Goal: Check status: Check status

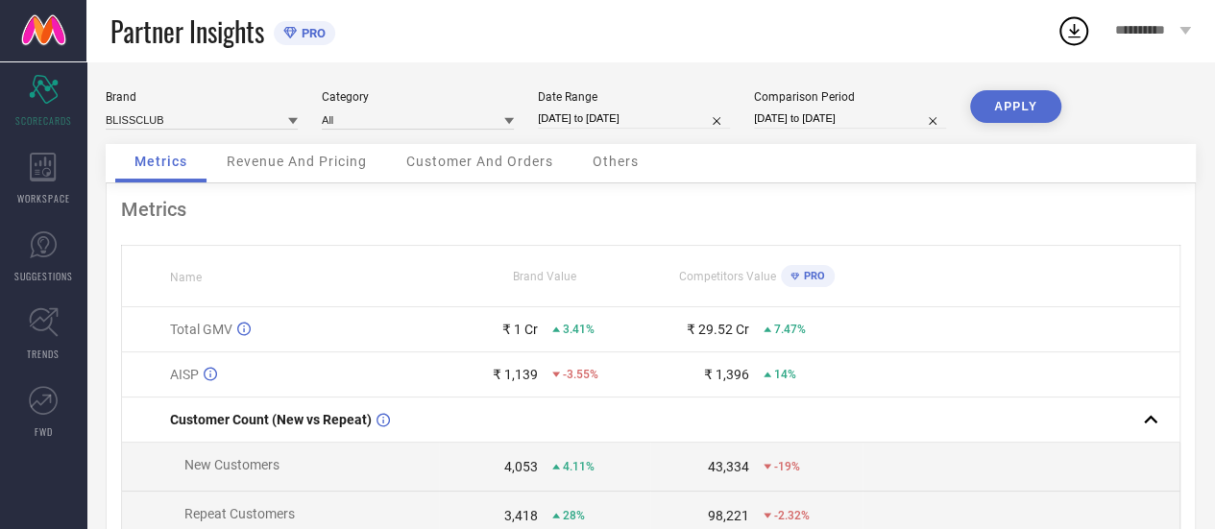
select select "8"
select select "2025"
select select "9"
select select "2025"
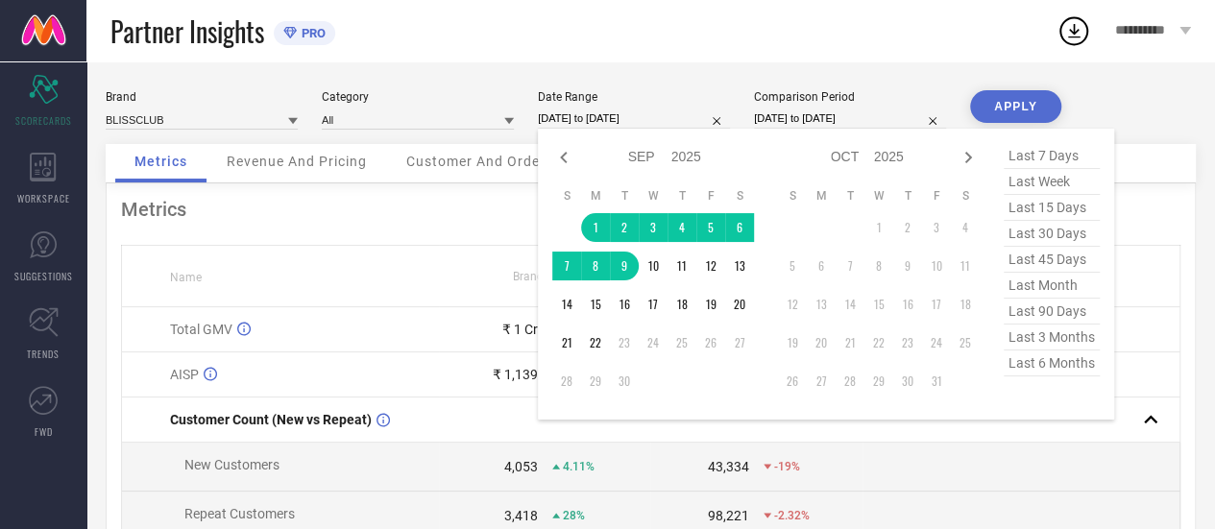
click at [579, 126] on input "[DATE] to [DATE]" at bounding box center [634, 119] width 192 height 20
click at [743, 303] on td "20" at bounding box center [739, 304] width 29 height 29
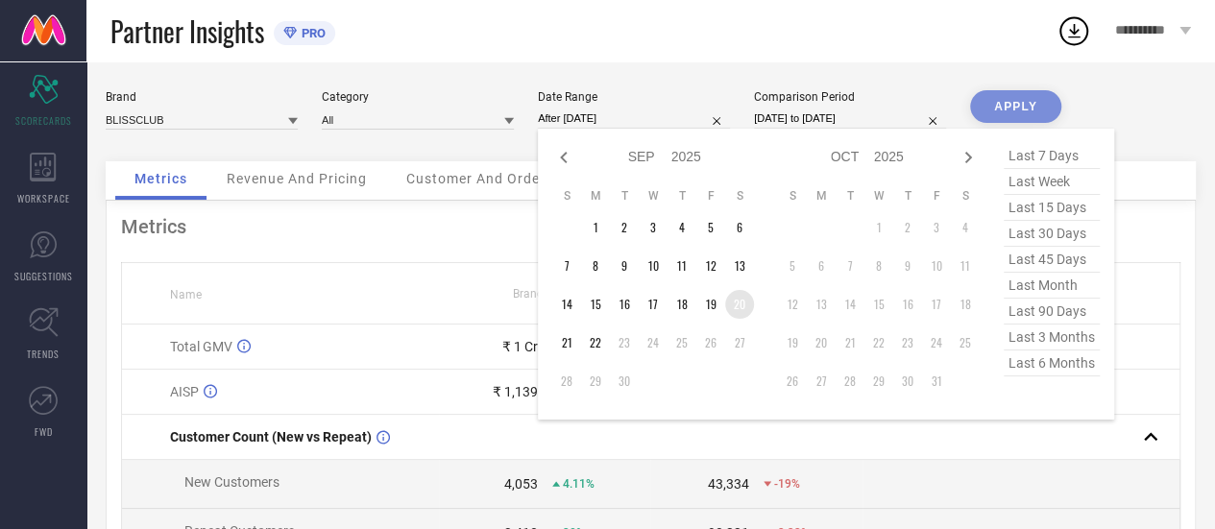
type input "20-09-2025 to 20-09-2025"
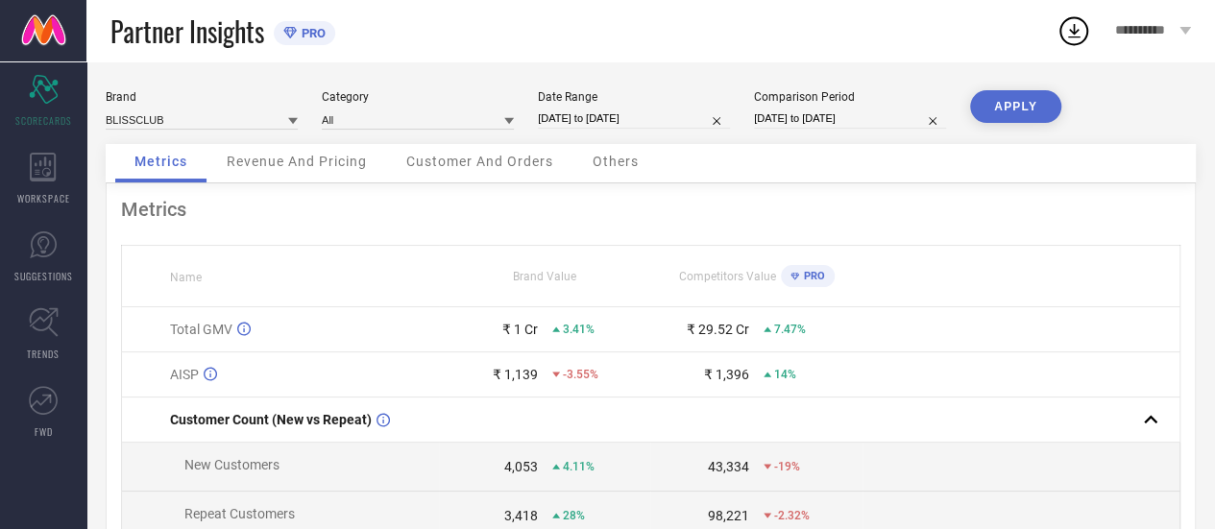
click at [596, 110] on input "20-09-2025 to 20-09-2025" at bounding box center [634, 119] width 192 height 20
select select "8"
select select "2025"
select select "9"
select select "2025"
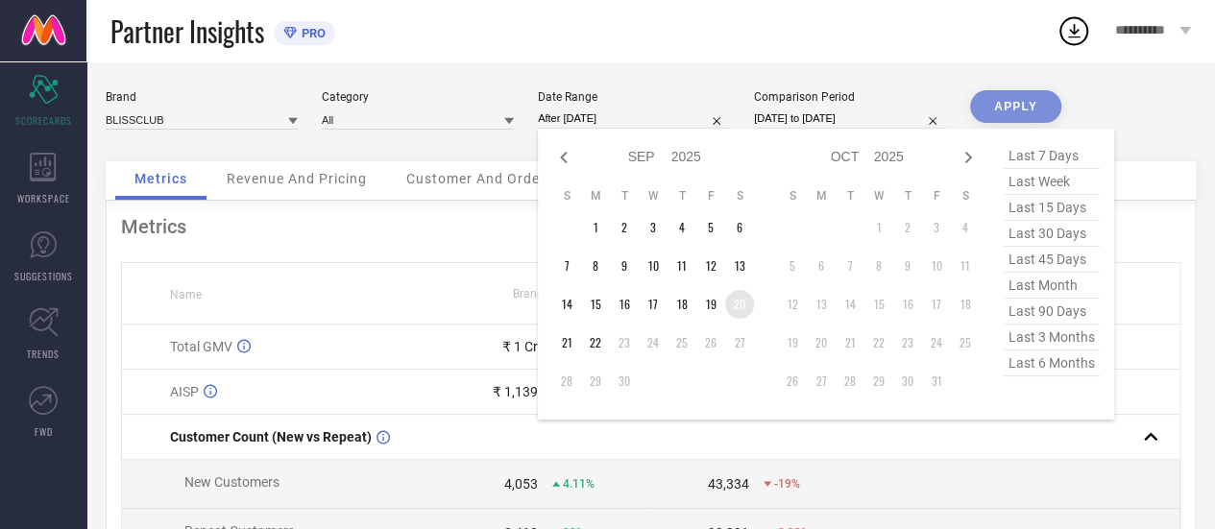
click at [750, 308] on td "20" at bounding box center [739, 304] width 29 height 29
type input "20-09-2025 to 22-09-2025"
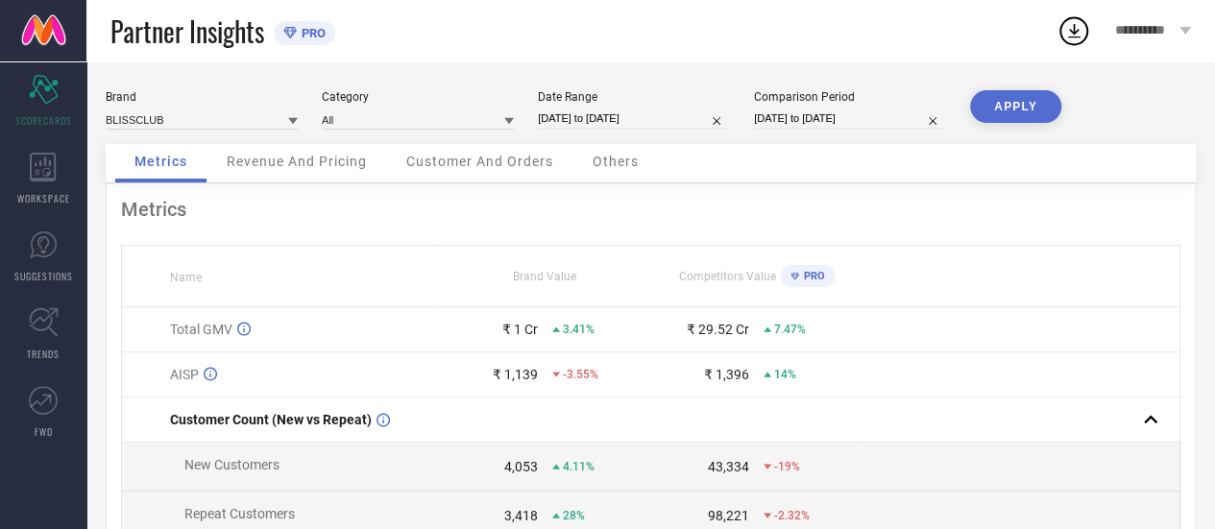
select select "7"
select select "2024"
select select "8"
select select "2024"
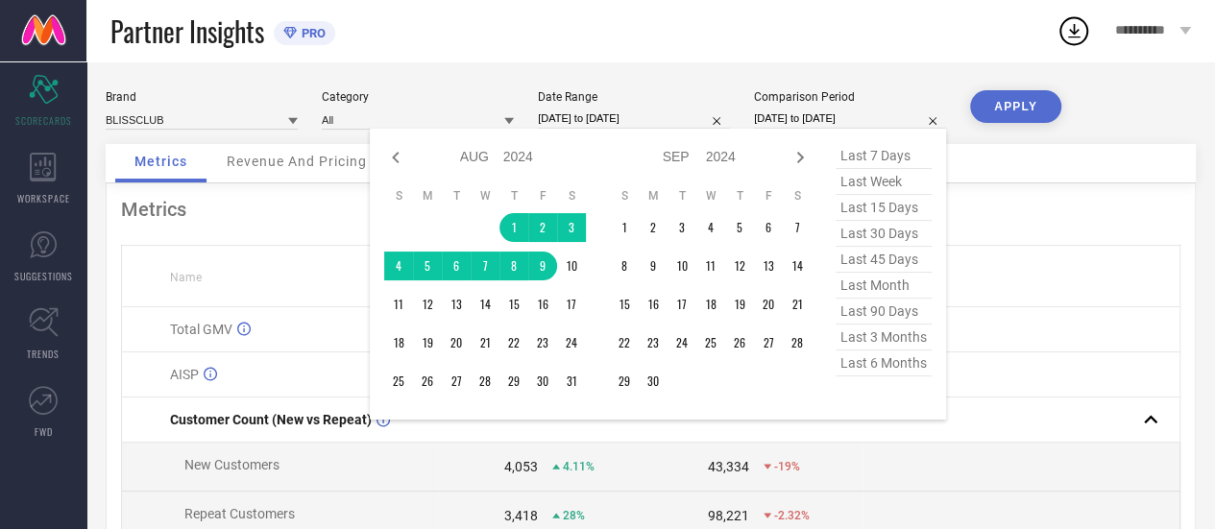
click at [844, 121] on input "[DATE] to [DATE]" at bounding box center [850, 119] width 192 height 20
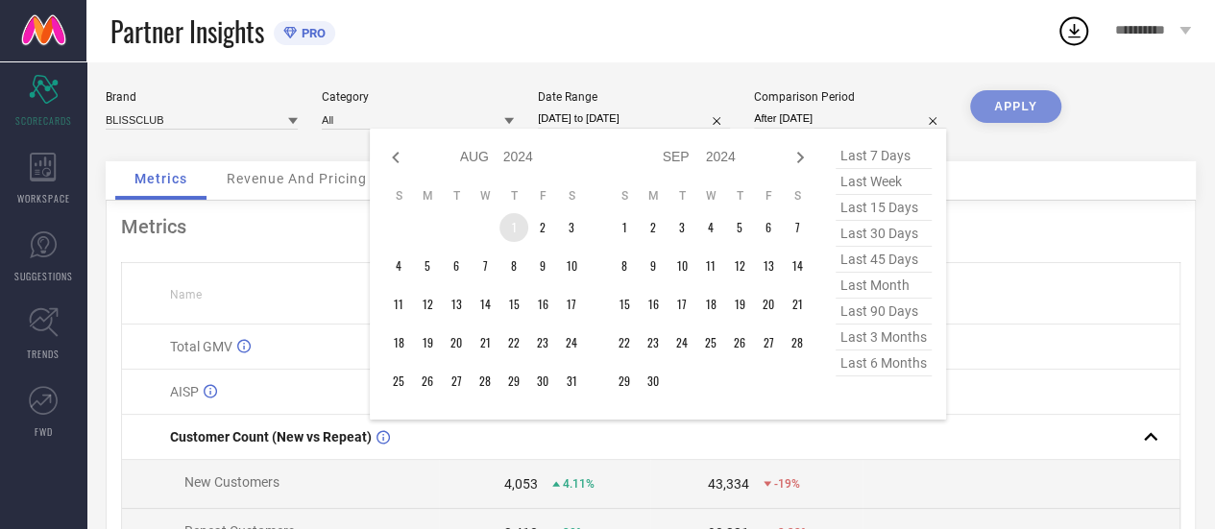
click at [514, 221] on td "1" at bounding box center [514, 227] width 29 height 29
type input "01-08-2024 to 03-08-2024"
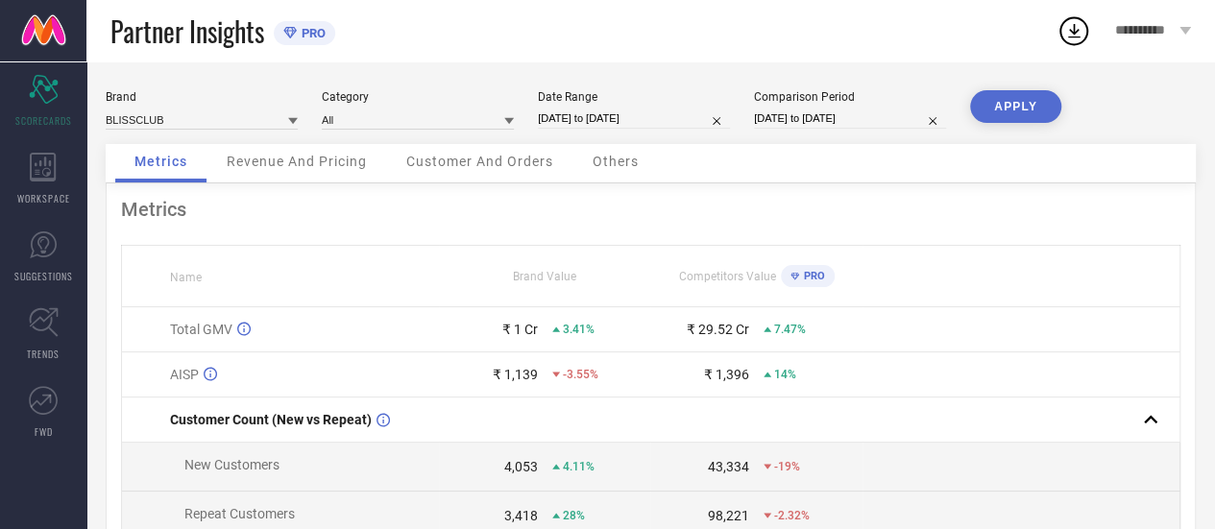
click at [984, 112] on button "APPLY" at bounding box center [1015, 106] width 91 height 33
click at [290, 158] on span "Revenue And Pricing" at bounding box center [297, 161] width 140 height 15
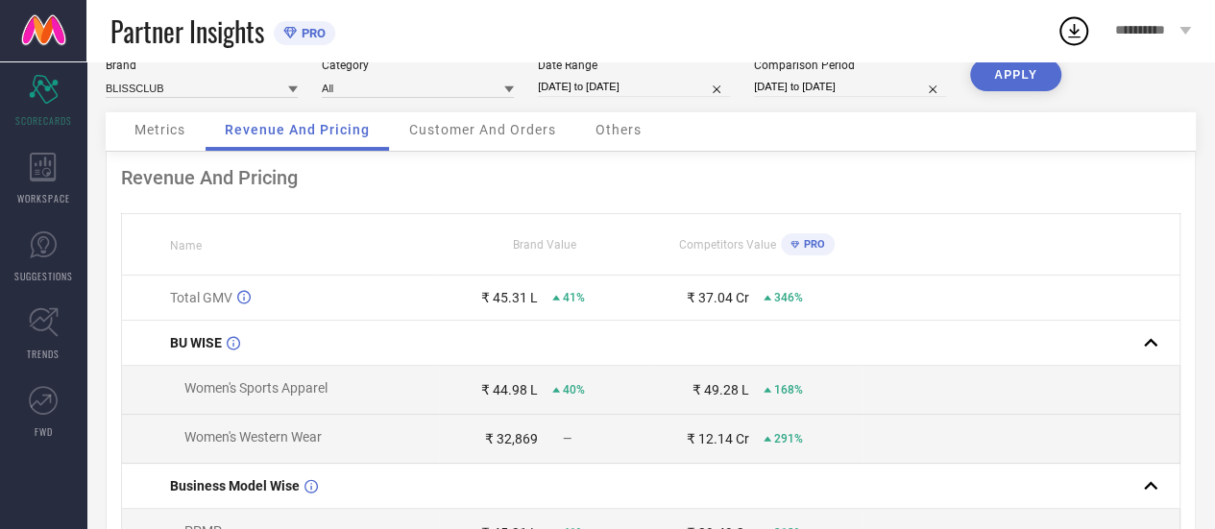
scroll to position [15, 0]
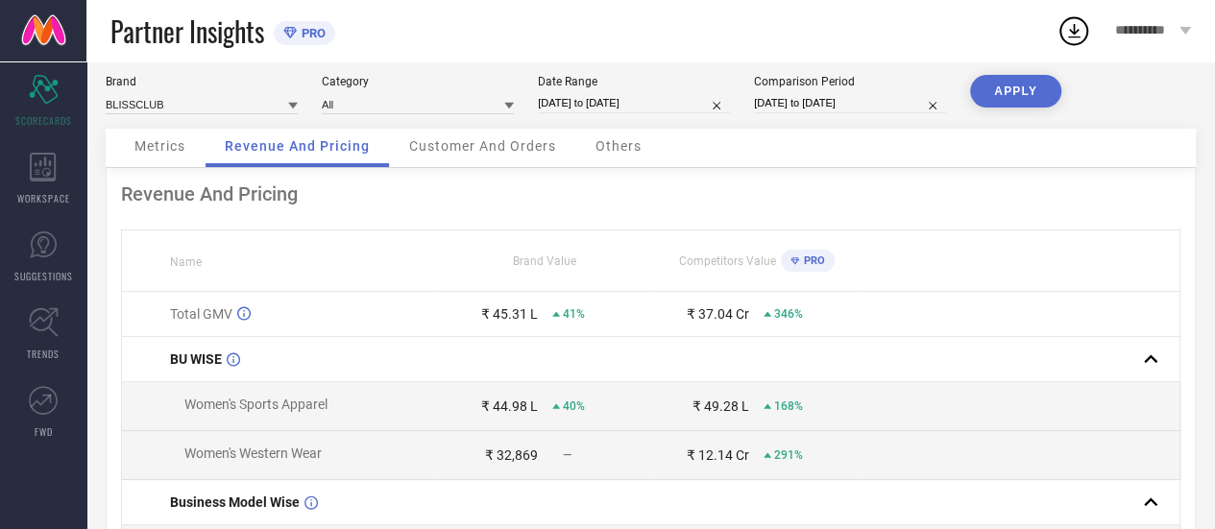
click at [171, 160] on div "Metrics" at bounding box center [159, 148] width 89 height 38
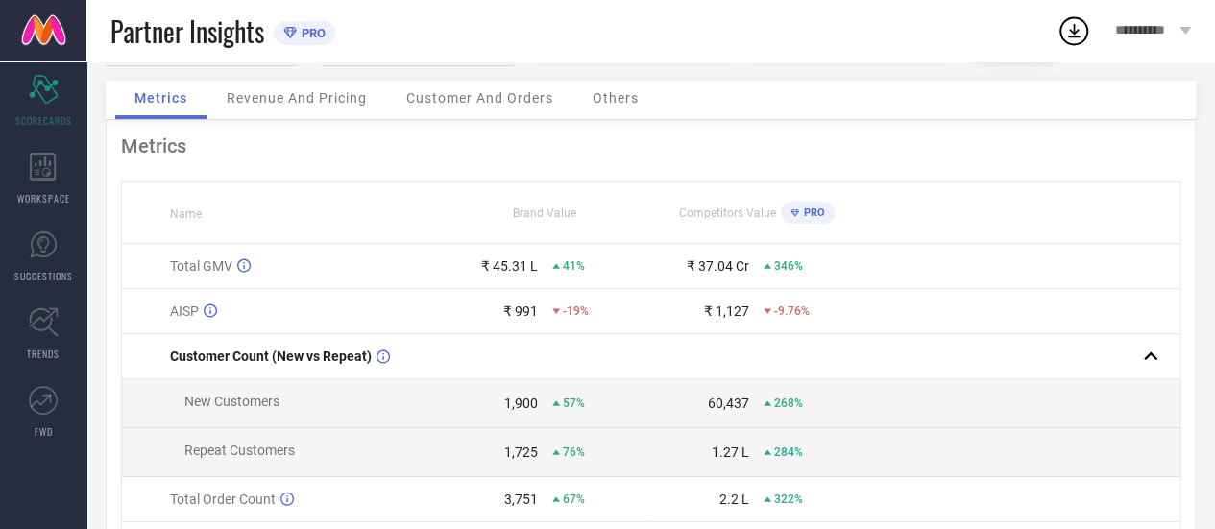
scroll to position [0, 0]
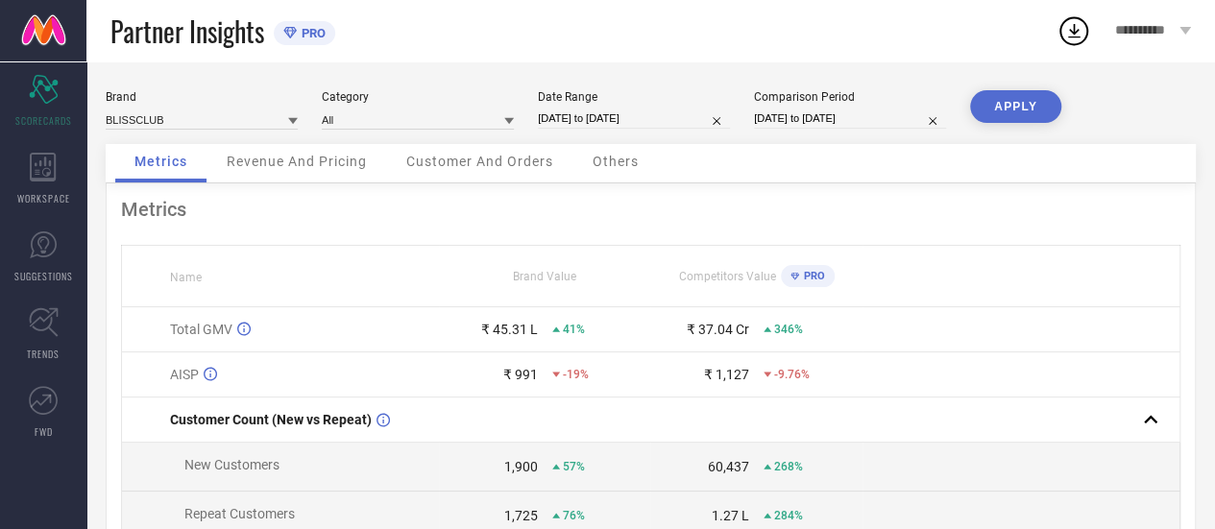
click at [288, 173] on div "Revenue And Pricing" at bounding box center [296, 163] width 179 height 38
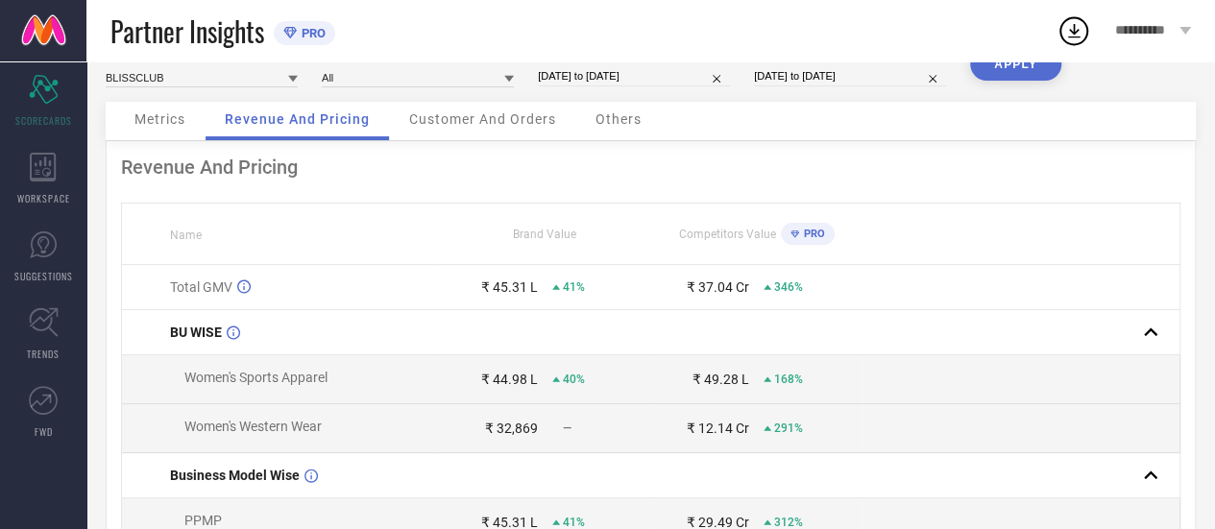
scroll to position [40, 0]
click at [482, 139] on div "Customer And Orders" at bounding box center [482, 123] width 185 height 38
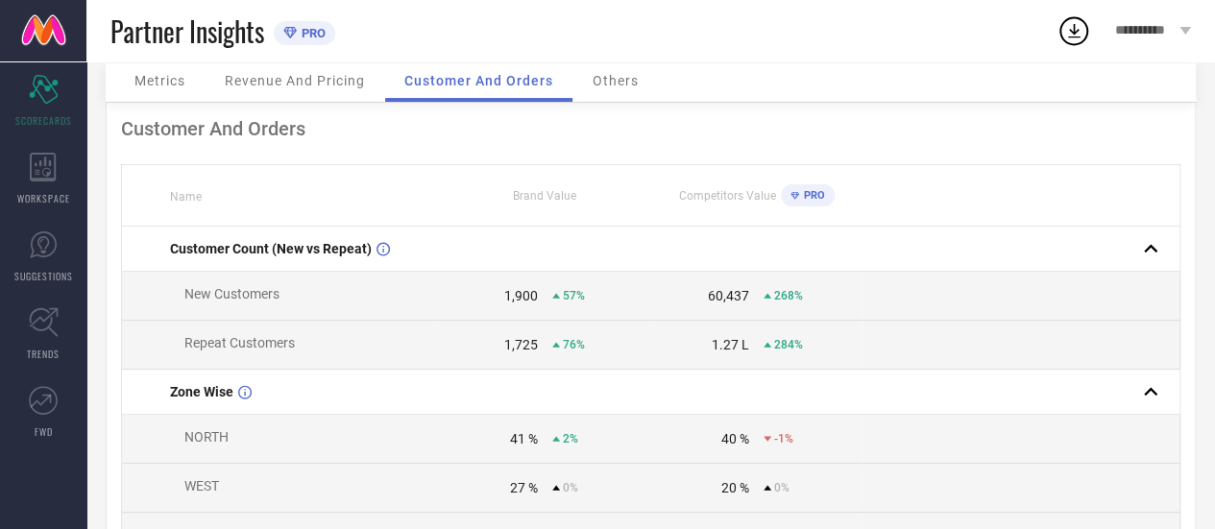
scroll to position [0, 0]
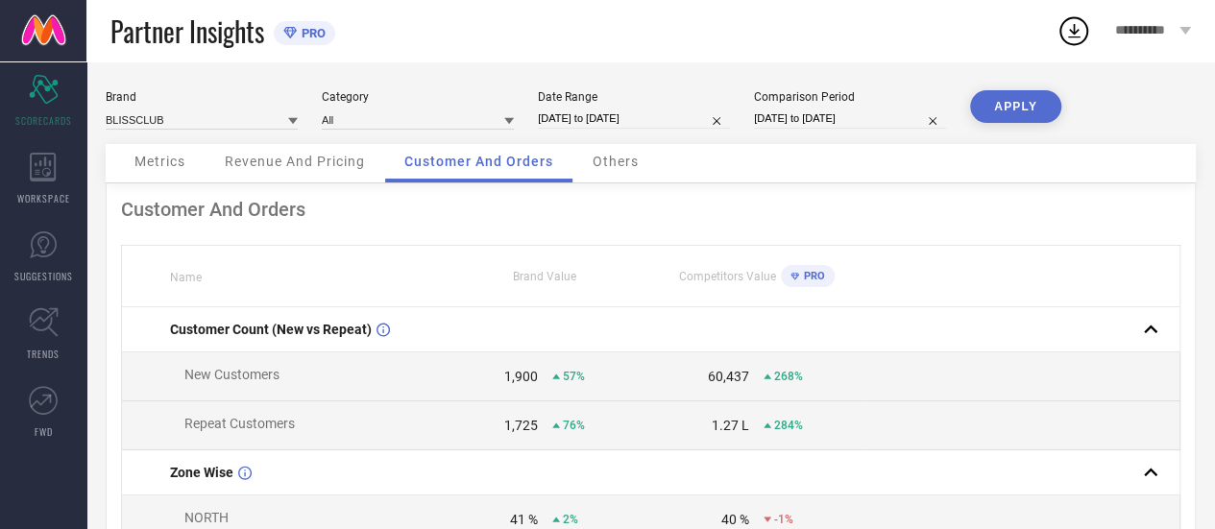
click at [595, 149] on div "Others" at bounding box center [615, 163] width 85 height 38
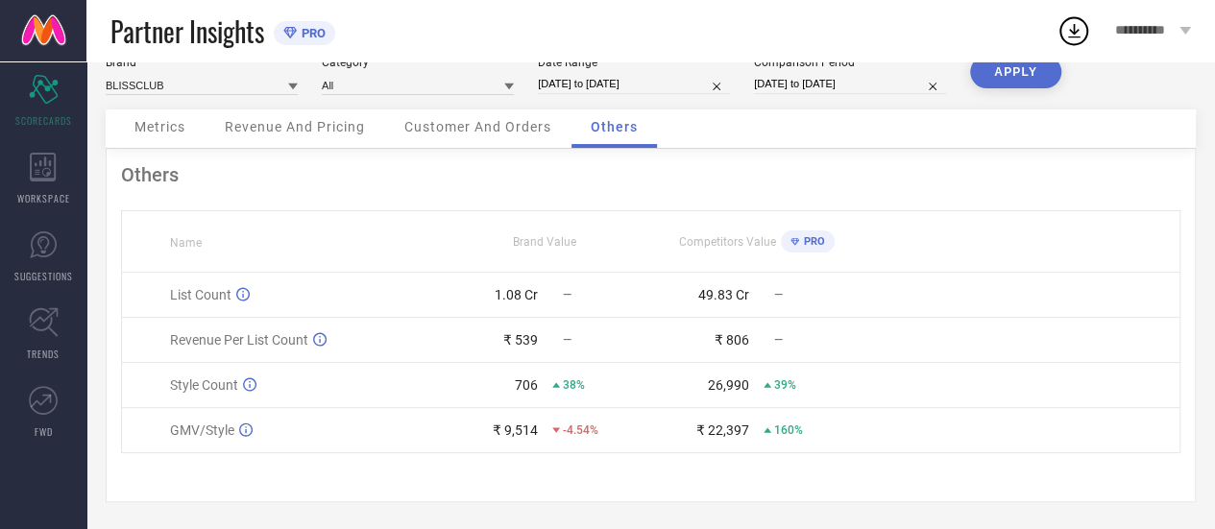
scroll to position [38, 0]
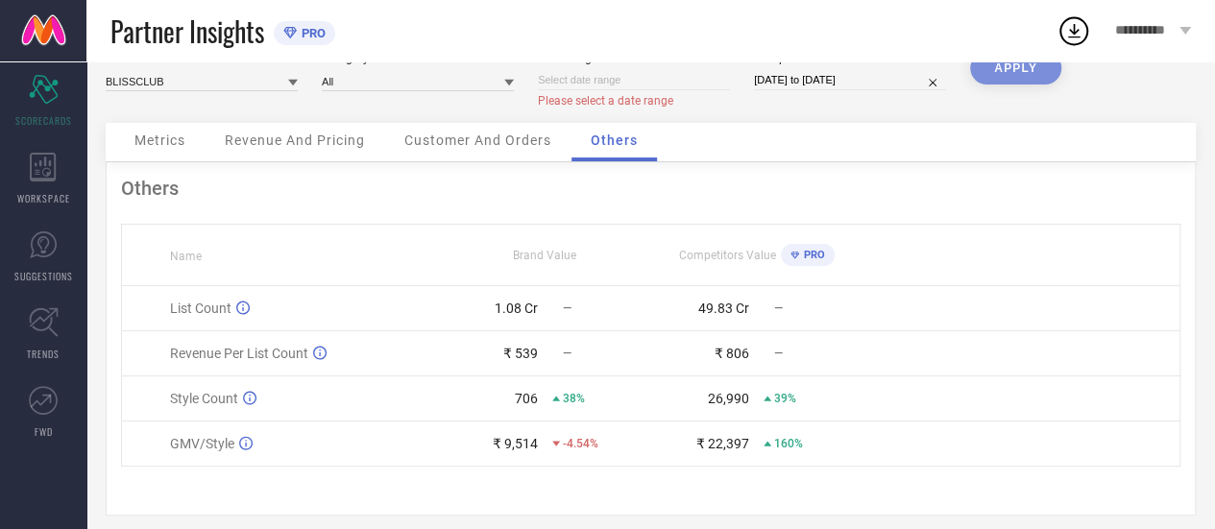
click at [651, 79] on input at bounding box center [634, 80] width 192 height 20
select select "8"
select select "2025"
select select "9"
select select "2025"
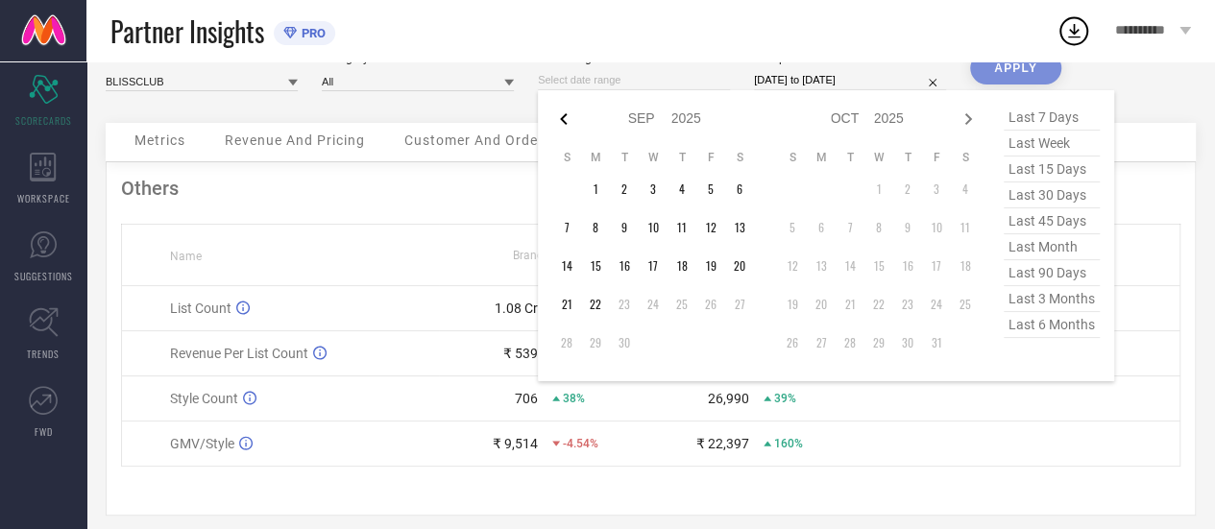
click at [563, 124] on icon at bounding box center [563, 119] width 23 height 23
select select "7"
select select "2025"
select select "8"
select select "2025"
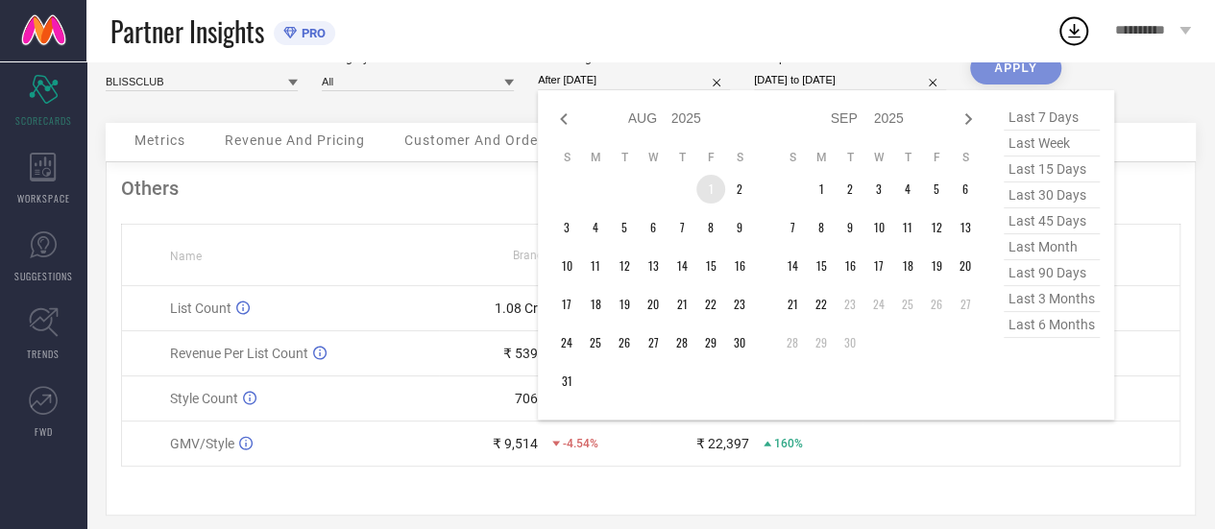
click at [701, 192] on td "1" at bounding box center [710, 189] width 29 height 29
type input "01-08-2025 to 03-08-2025"
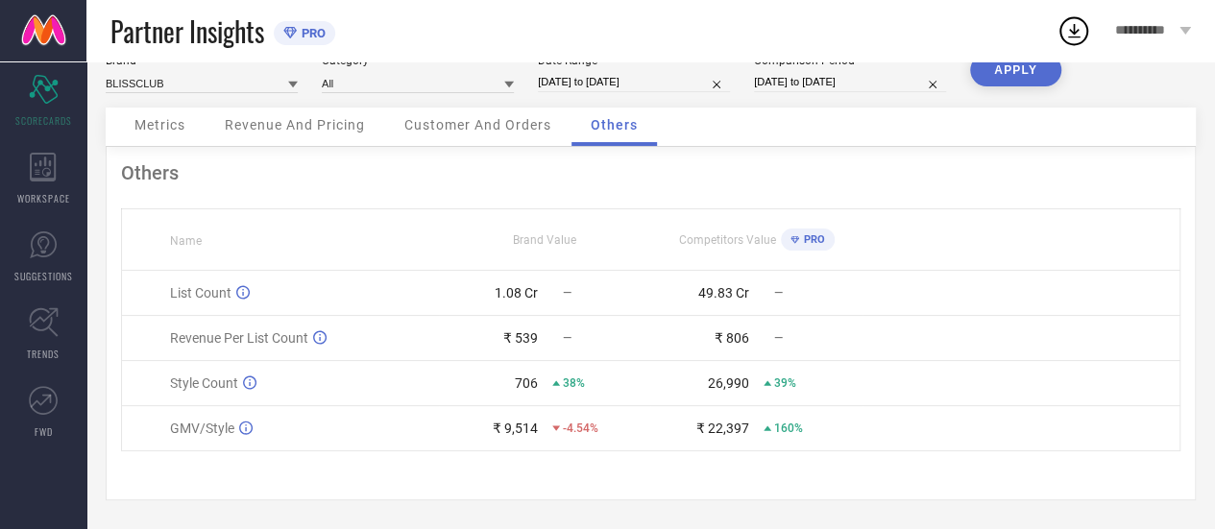
click at [1007, 75] on button "APPLY" at bounding box center [1015, 70] width 91 height 33
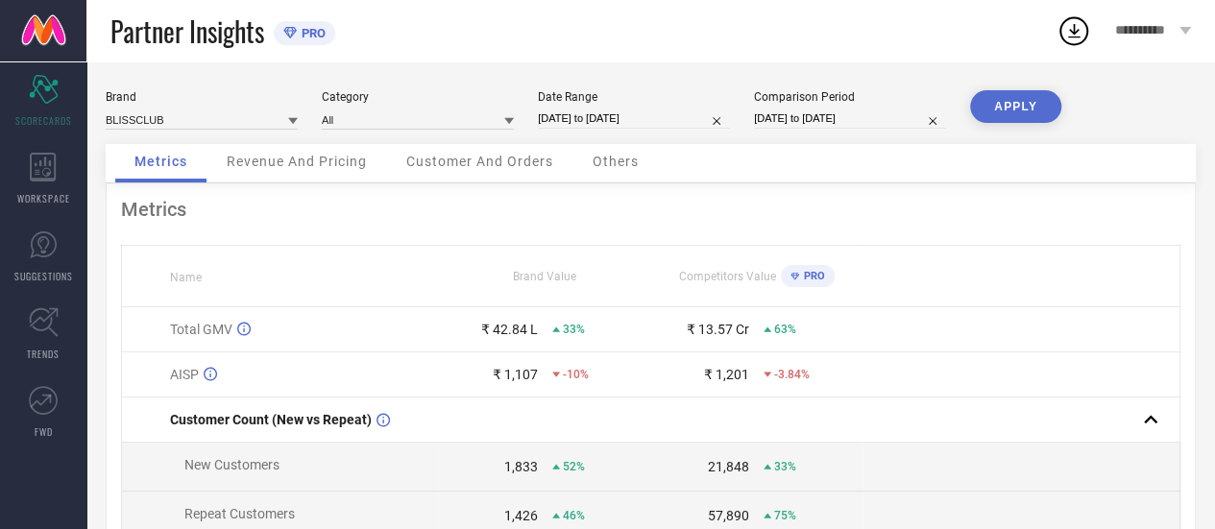
click at [619, 166] on span "Others" at bounding box center [616, 161] width 46 height 15
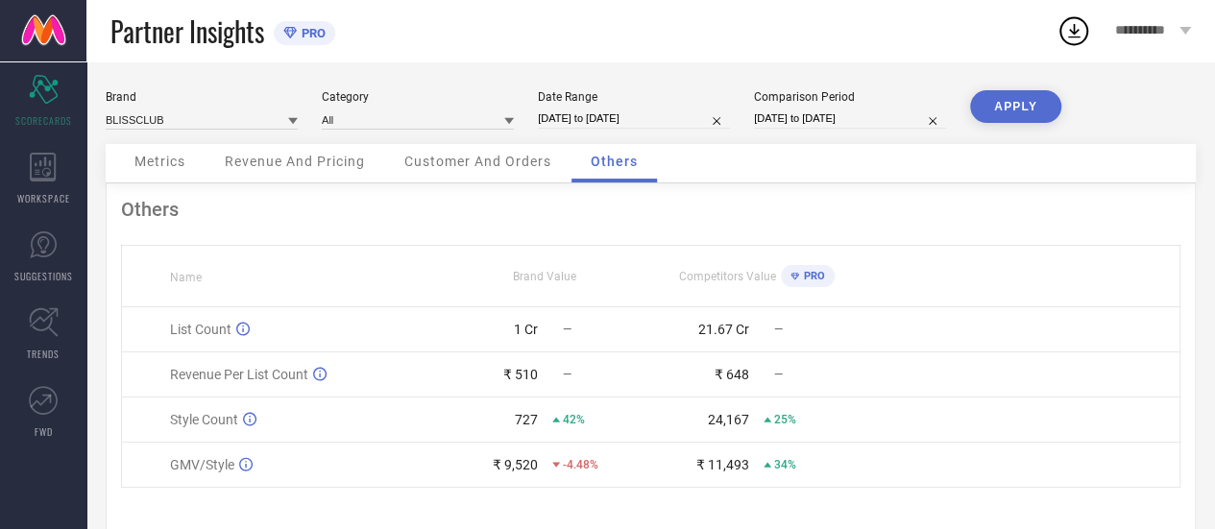
click at [640, 124] on input "01-08-2025 to 03-08-2025" at bounding box center [634, 119] width 192 height 20
select select "7"
select select "2025"
select select "8"
select select "2025"
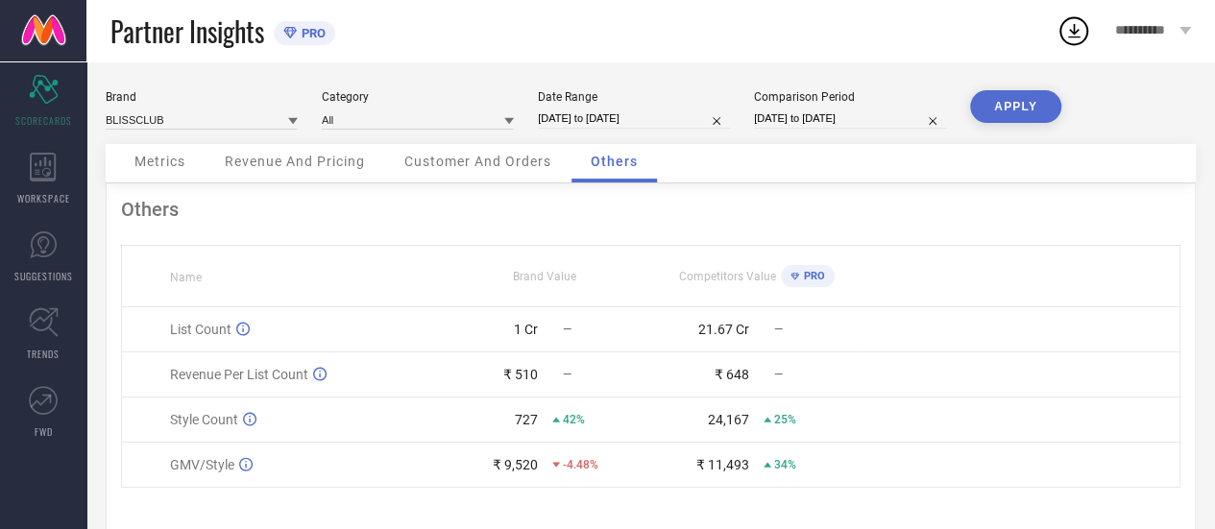
click at [724, 39] on div "Partner Insights PRO" at bounding box center [583, 30] width 946 height 61
click at [639, 111] on input "01-08-2025 to 03-08-2025" at bounding box center [634, 119] width 192 height 20
select select "7"
select select "2025"
select select "8"
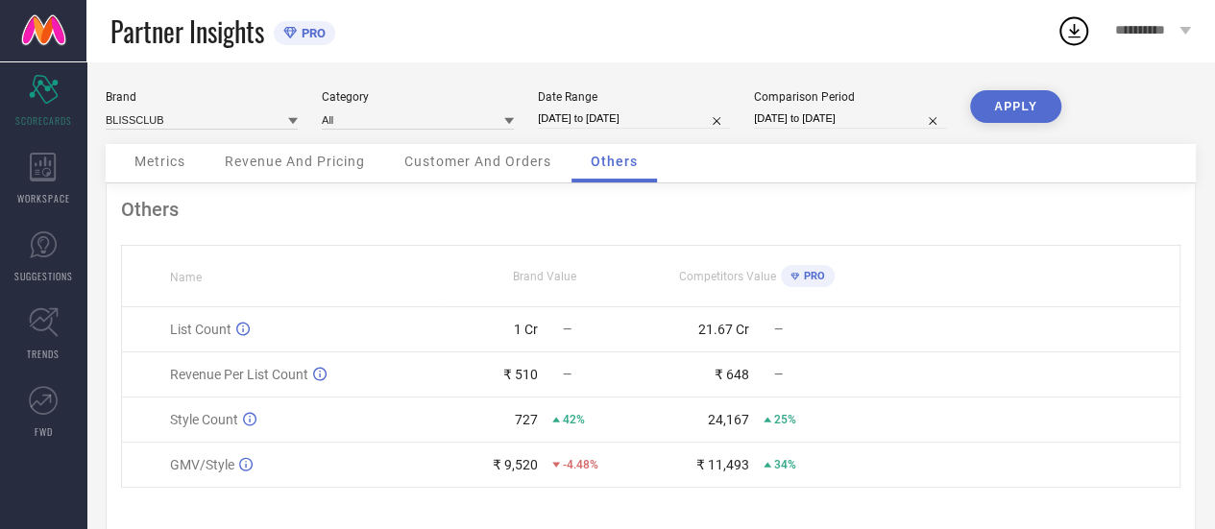
select select "2025"
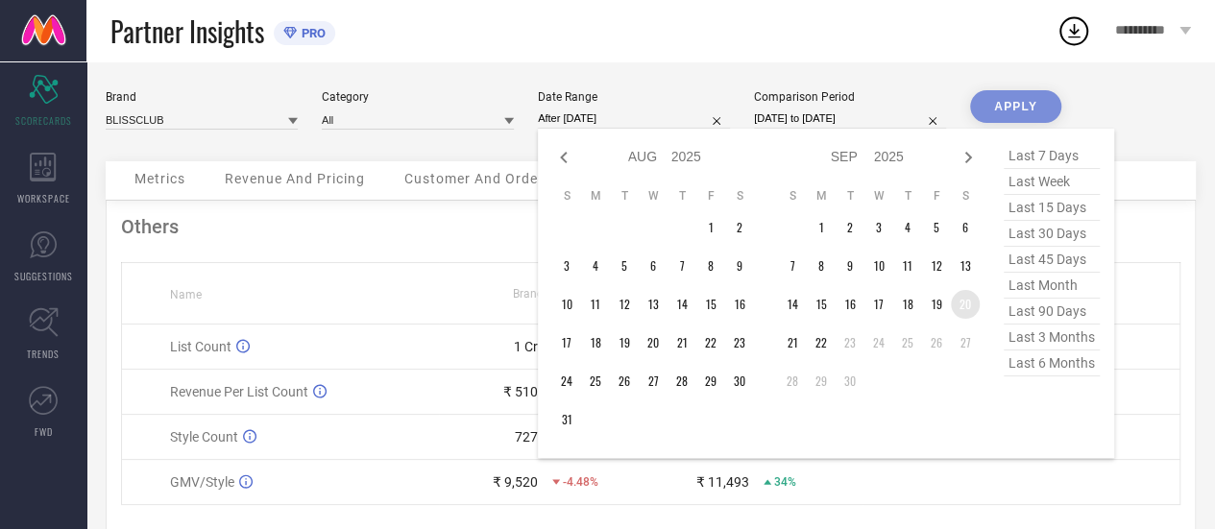
click at [964, 305] on td "20" at bounding box center [965, 304] width 29 height 29
type input "20-09-2025 to 22-09-2025"
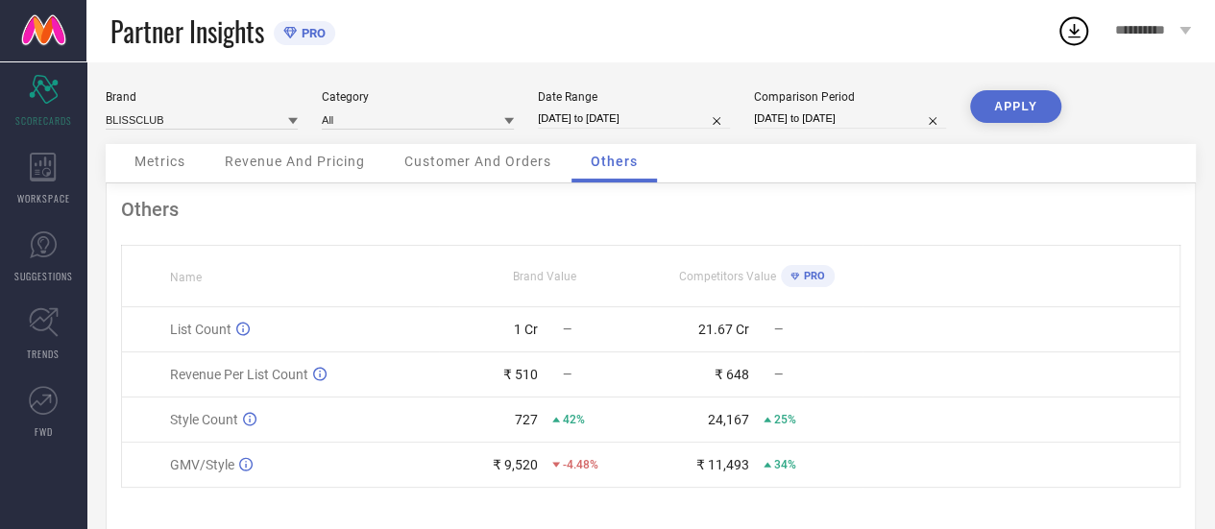
click at [1000, 97] on button "APPLY" at bounding box center [1015, 106] width 91 height 33
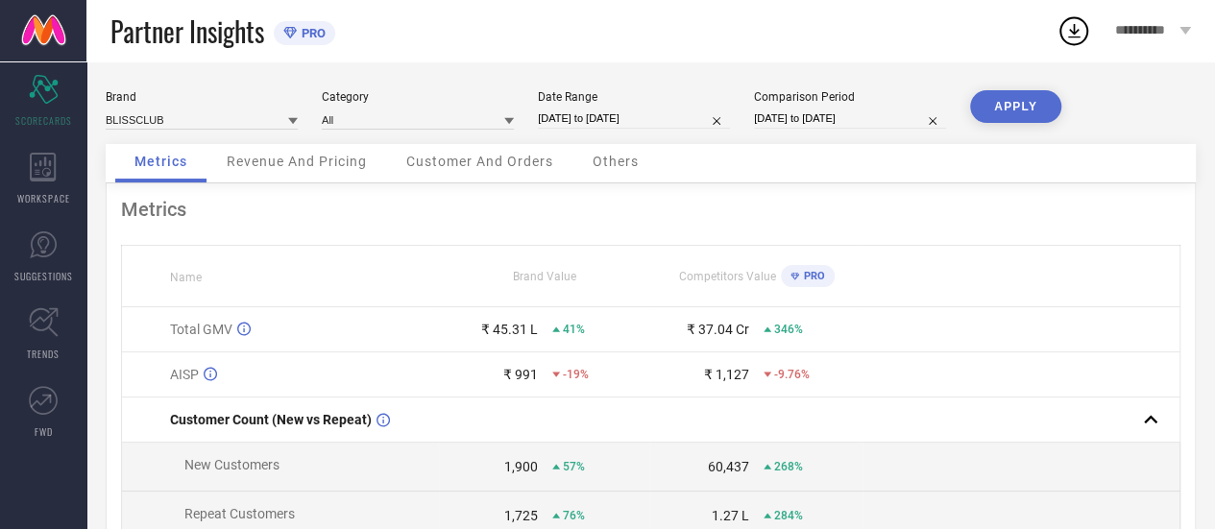
click at [607, 162] on span "Others" at bounding box center [616, 161] width 46 height 15
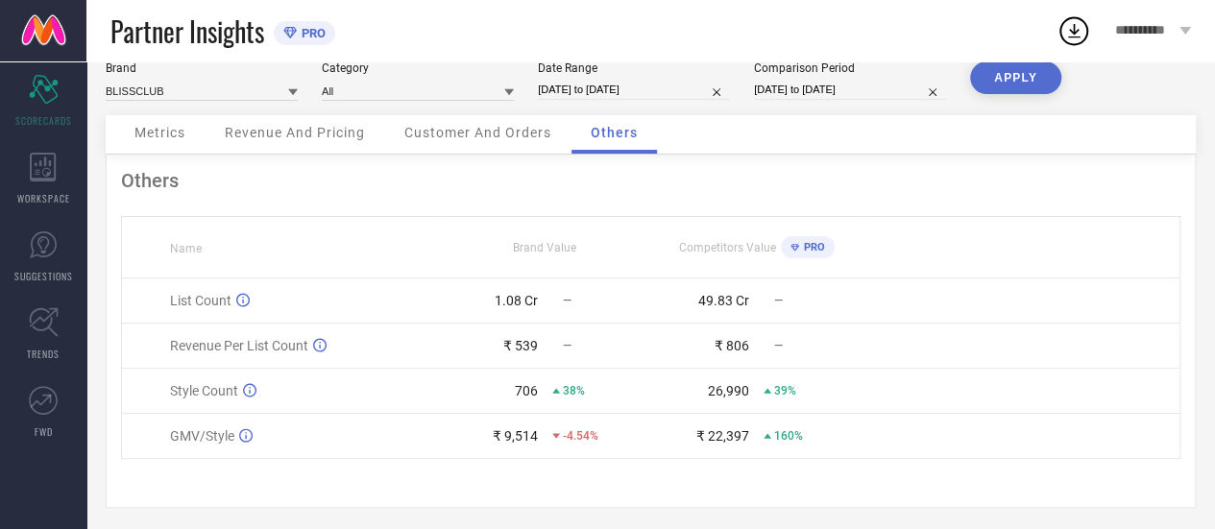
scroll to position [38, 0]
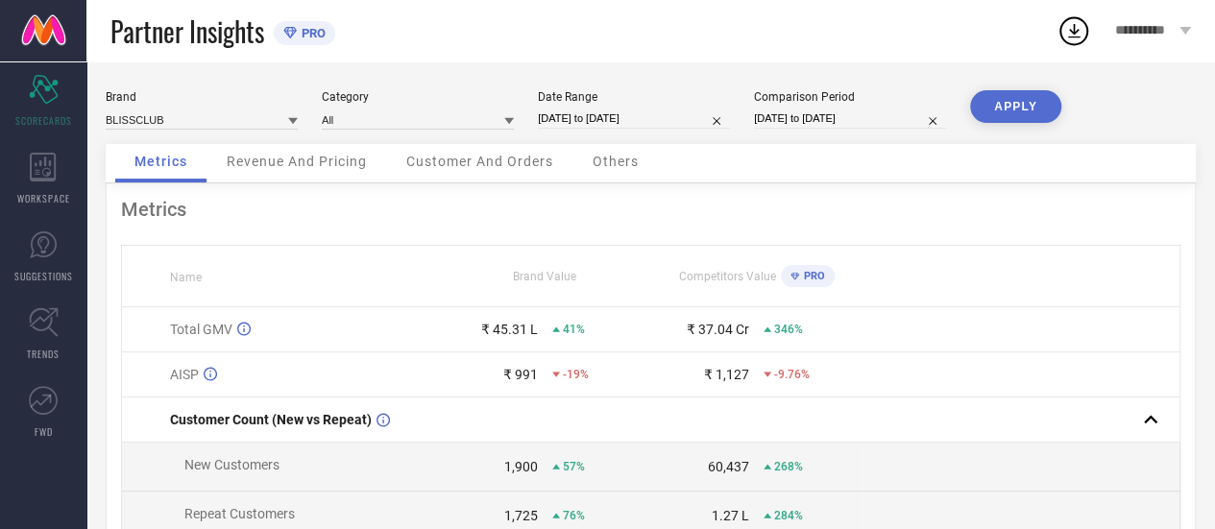
select select "8"
select select "2025"
select select "9"
select select "2025"
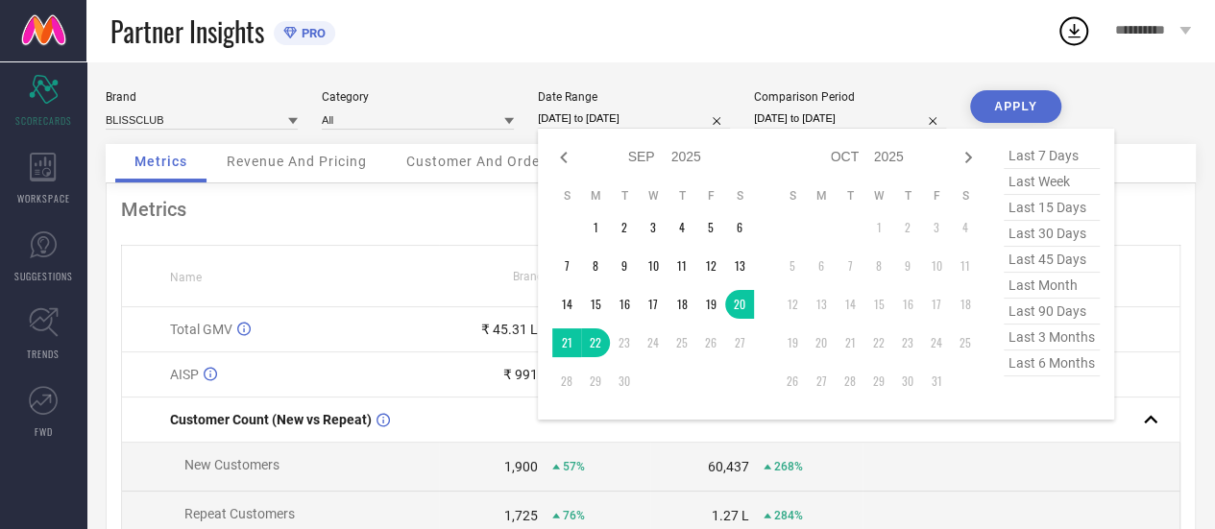
click at [589, 128] on input "20-09-2025 to 22-09-2025" at bounding box center [634, 119] width 192 height 20
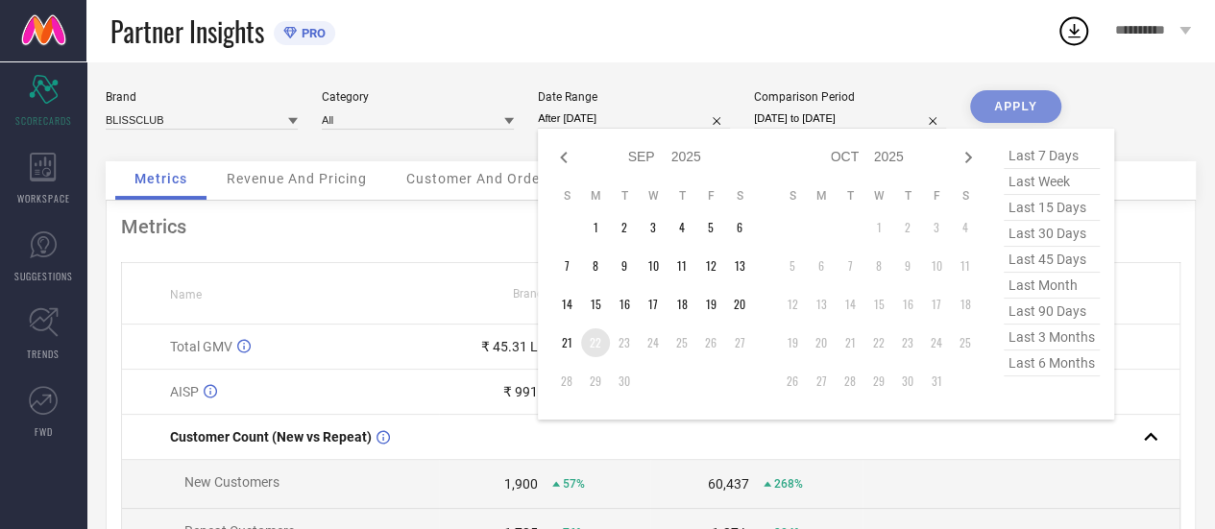
click at [595, 347] on td "22" at bounding box center [595, 343] width 29 height 29
type input "22-09-2025 to 22-09-2025"
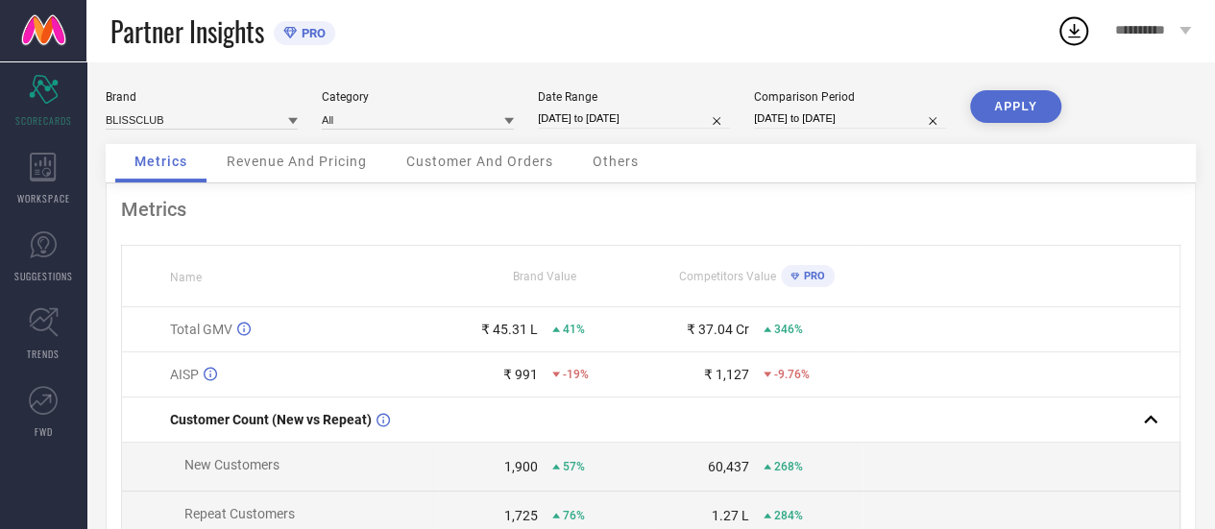
select select "7"
select select "2024"
select select "8"
select select "2024"
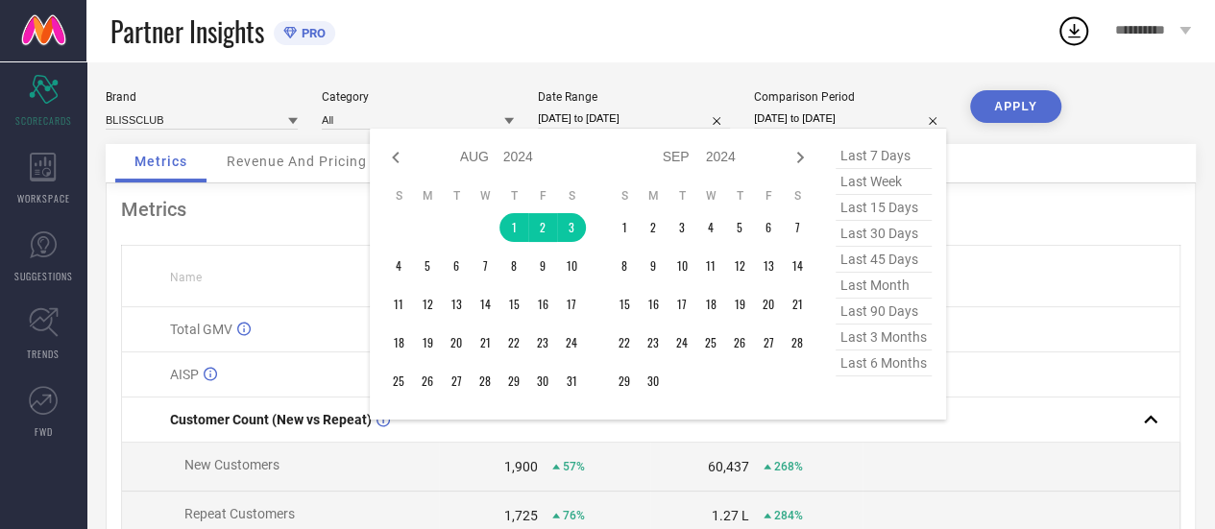
click at [849, 122] on input "01-08-2024 to 03-08-2024" at bounding box center [850, 119] width 192 height 20
click at [803, 159] on icon at bounding box center [800, 157] width 23 height 23
select select "8"
select select "2024"
select select "9"
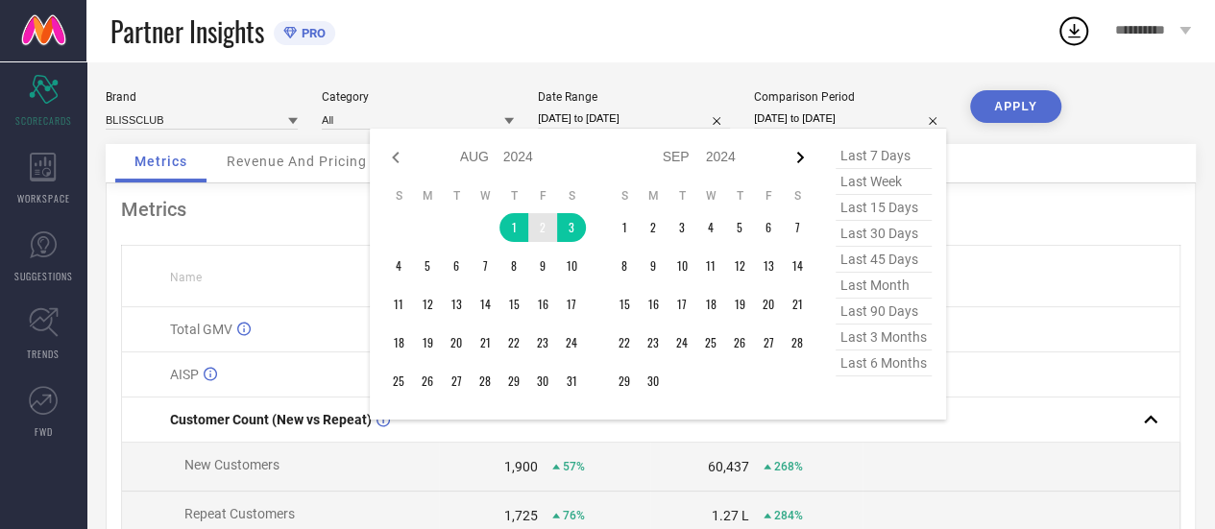
select select "2024"
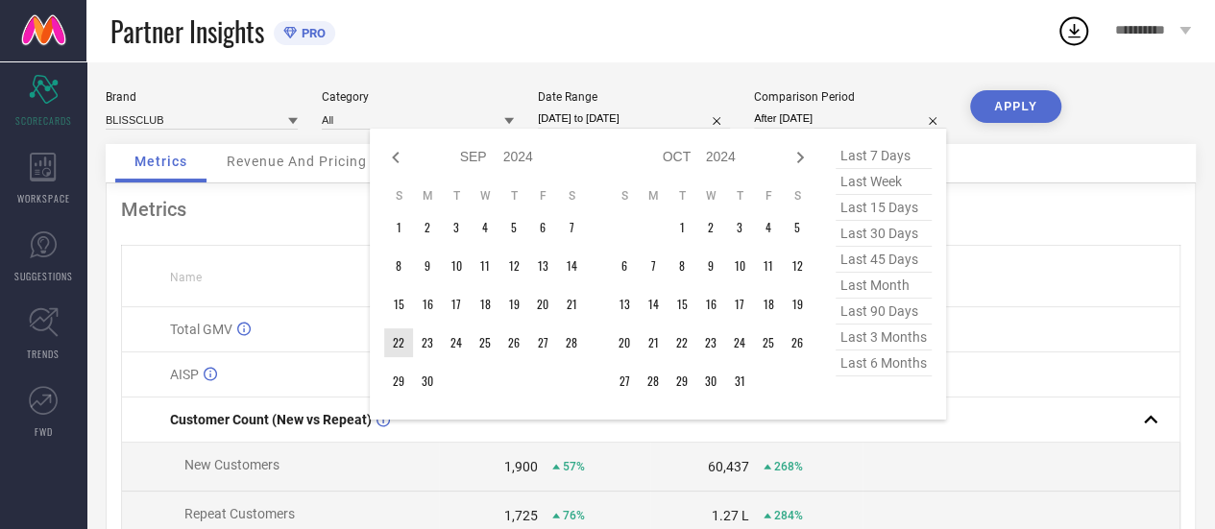
click at [395, 346] on td "22" at bounding box center [398, 343] width 29 height 29
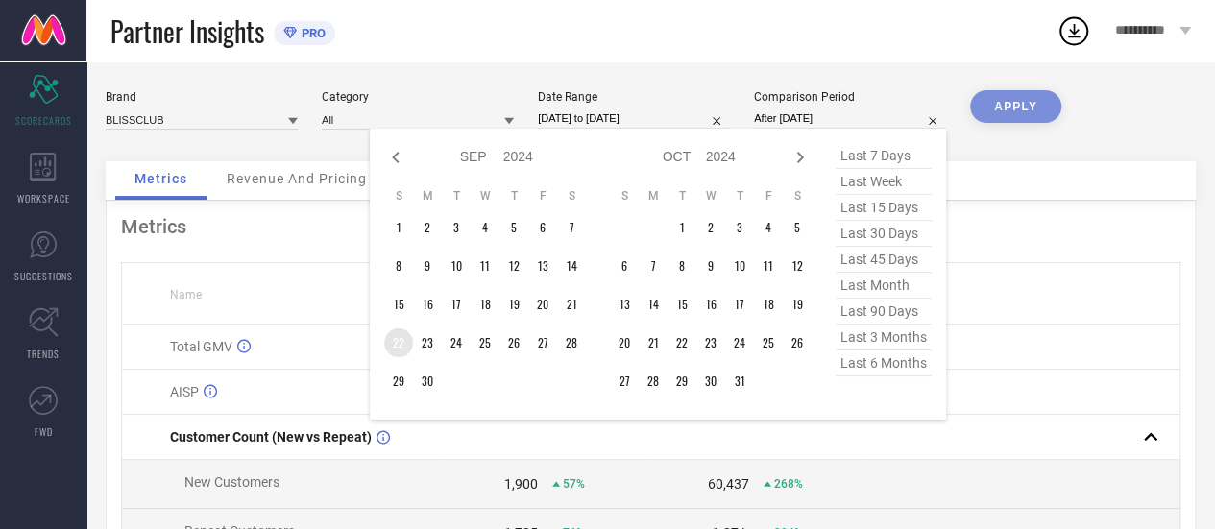
type input "22-09-2024 to 22-09-2024"
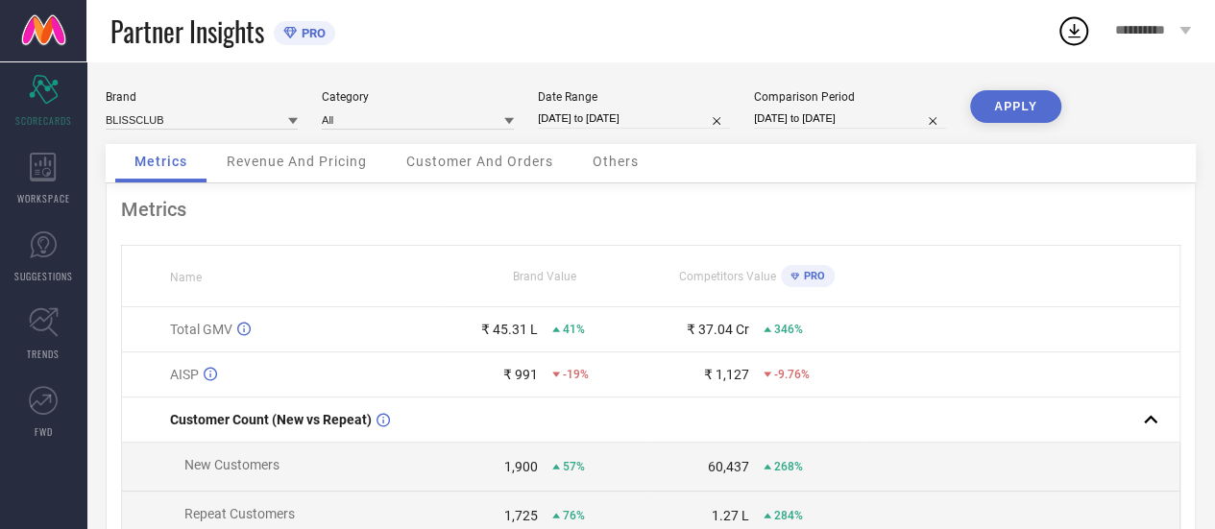
select select "8"
select select "2025"
select select "9"
select select "2025"
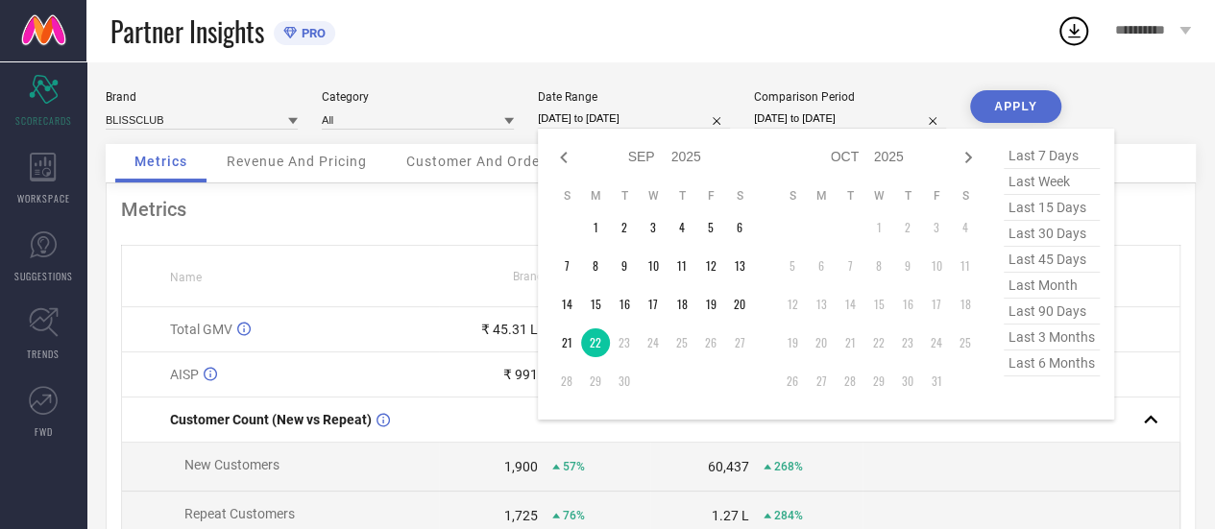
click at [637, 121] on input "22-09-2025 to 22-09-2025" at bounding box center [634, 119] width 192 height 20
select select "8"
select select "2024"
select select "9"
select select "2024"
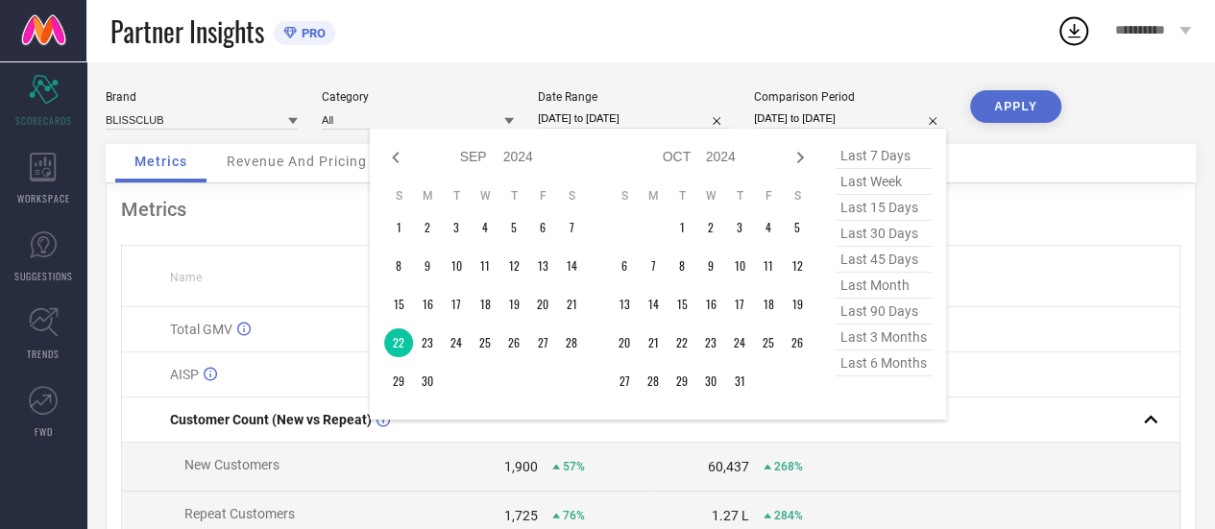
click at [817, 110] on input "22-09-2024 to 22-09-2024" at bounding box center [850, 119] width 192 height 20
click at [799, 155] on icon at bounding box center [800, 158] width 7 height 12
select select "9"
select select "2024"
select select "10"
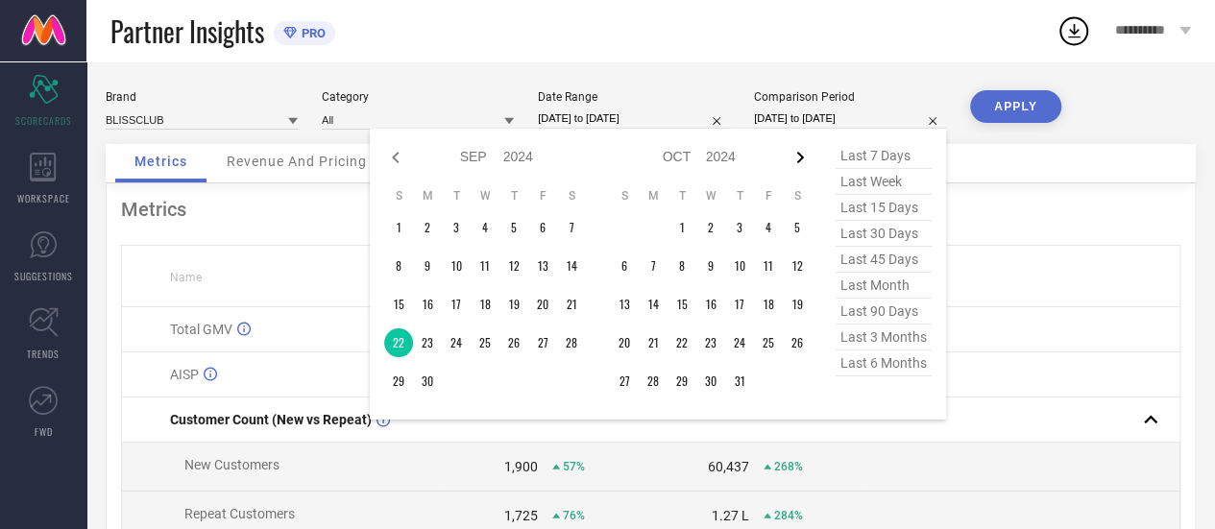
select select "2024"
click at [799, 155] on icon at bounding box center [800, 158] width 7 height 12
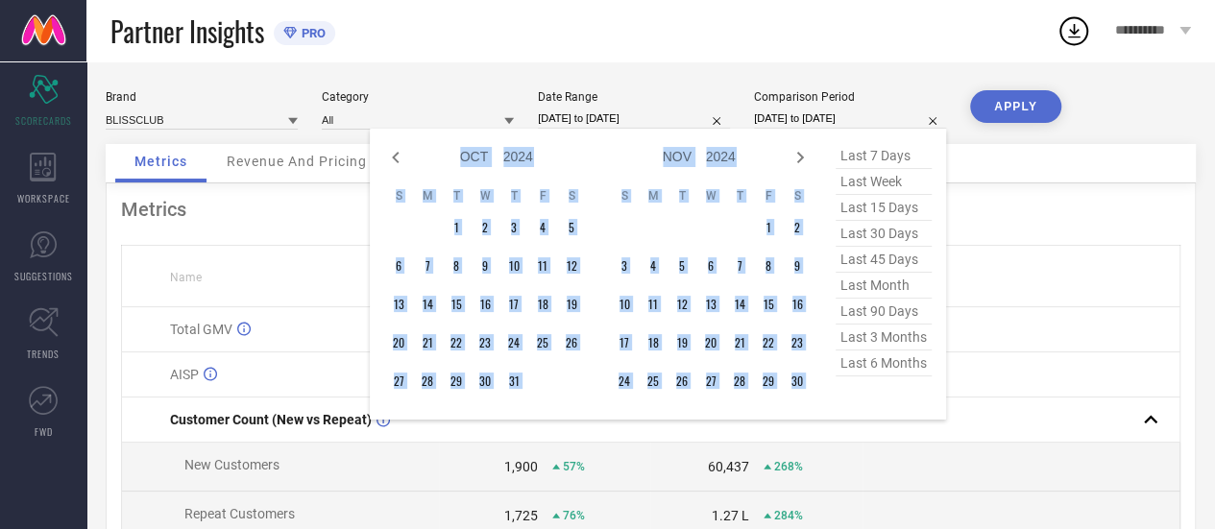
select select "10"
select select "2024"
select select "11"
select select "2024"
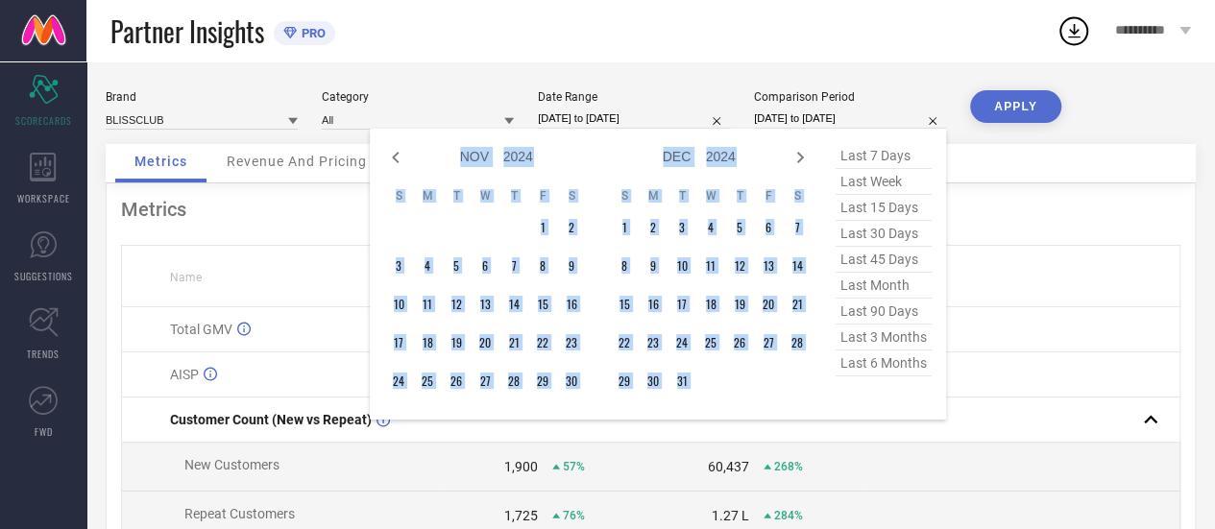
click at [799, 155] on icon at bounding box center [800, 158] width 7 height 12
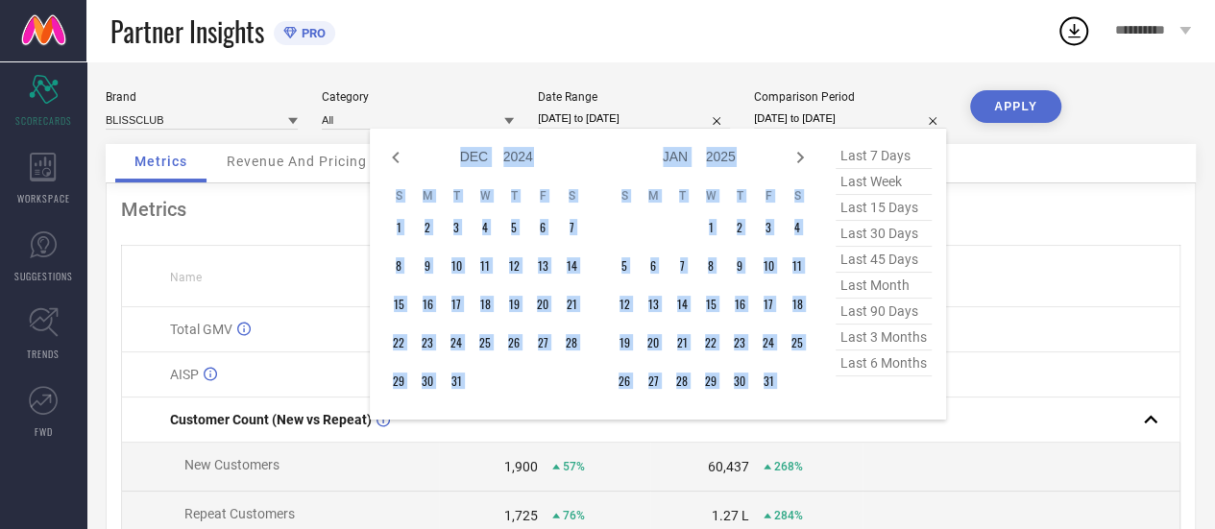
click at [799, 155] on icon at bounding box center [800, 158] width 7 height 12
select select "1"
select select "2025"
select select "2"
select select "2025"
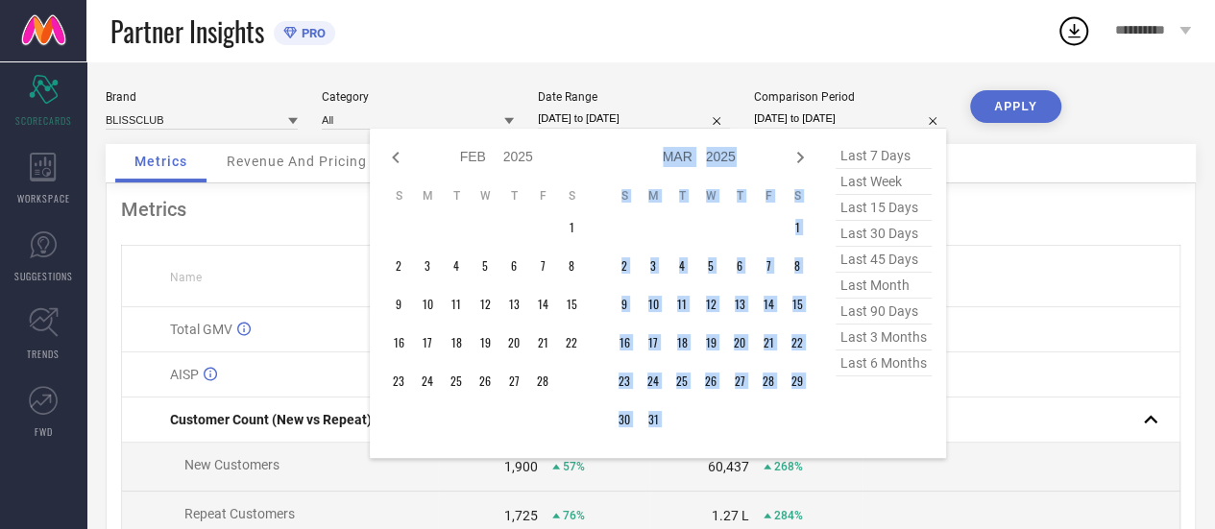
click at [799, 155] on icon at bounding box center [800, 158] width 7 height 12
select select "2"
select select "2025"
select select "3"
select select "2025"
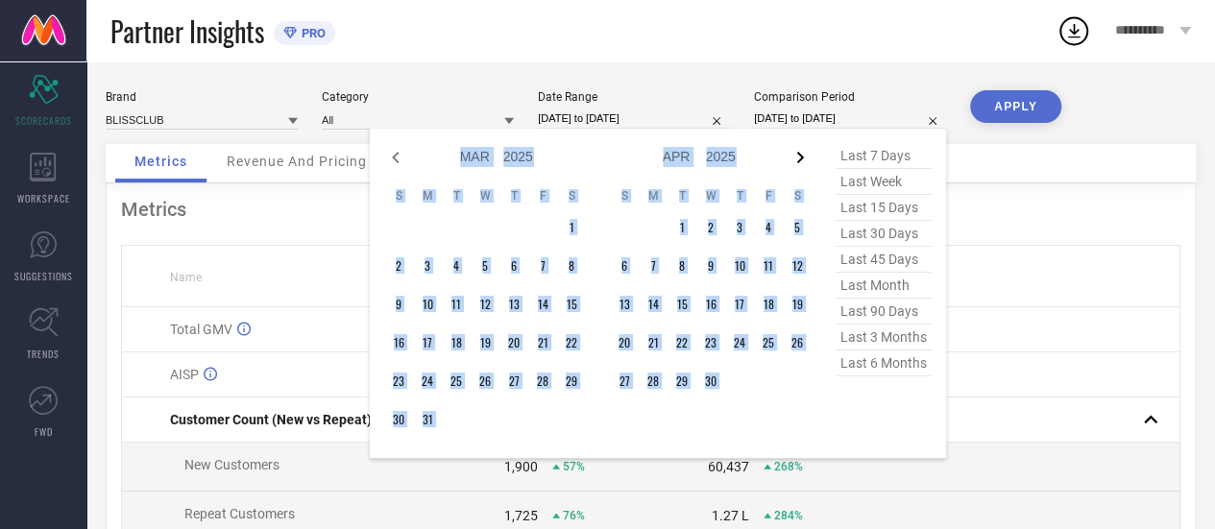
click at [801, 160] on icon at bounding box center [800, 157] width 23 height 23
select select "3"
select select "2025"
select select "4"
select select "2025"
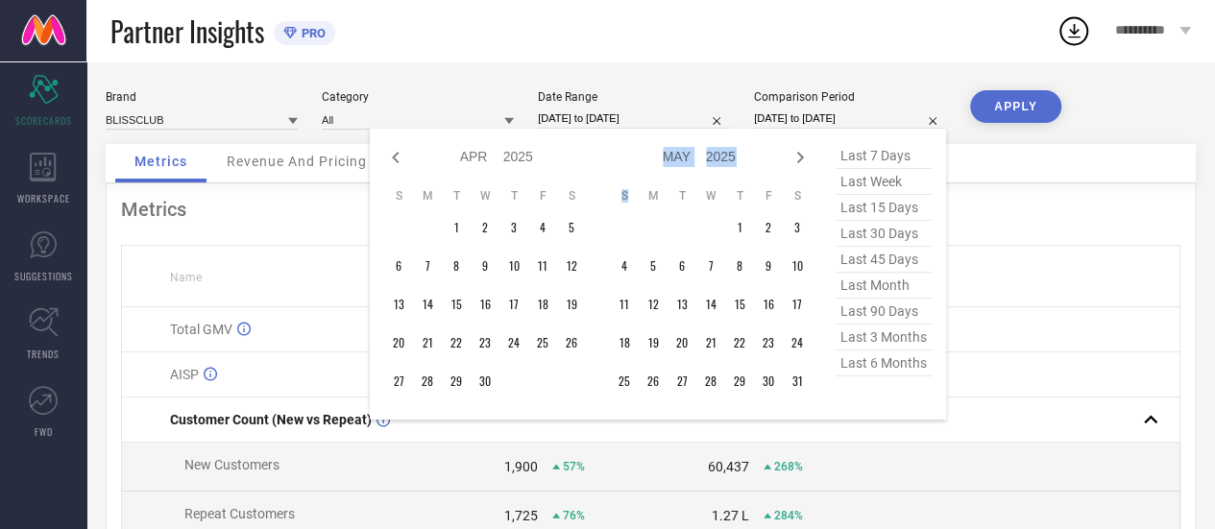
click at [801, 160] on icon at bounding box center [800, 157] width 23 height 23
select select "4"
select select "2025"
select select "5"
select select "2025"
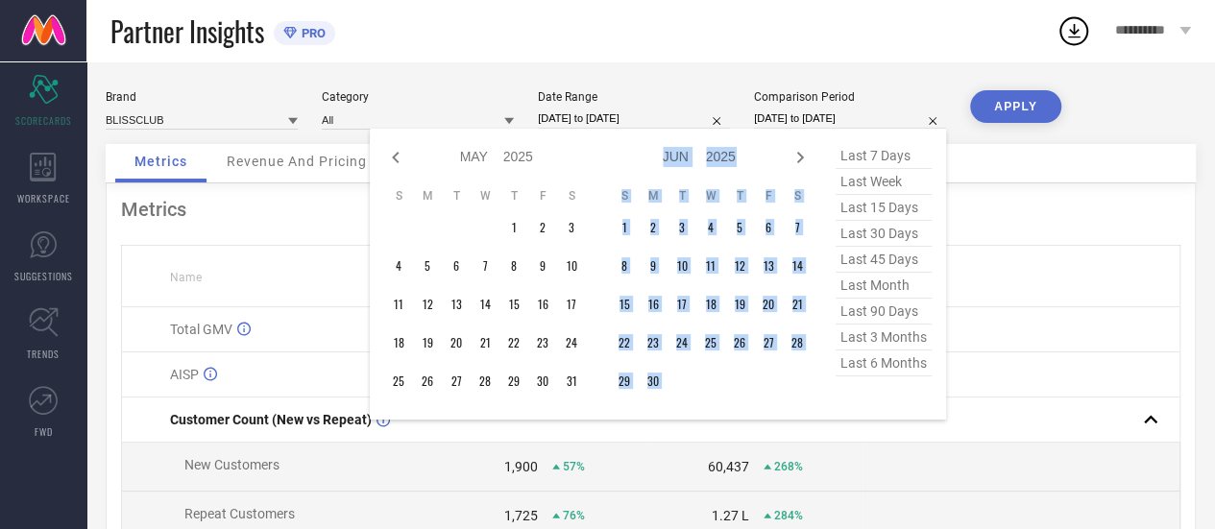
click at [801, 160] on icon at bounding box center [800, 157] width 23 height 23
select select "5"
select select "2025"
select select "6"
select select "2025"
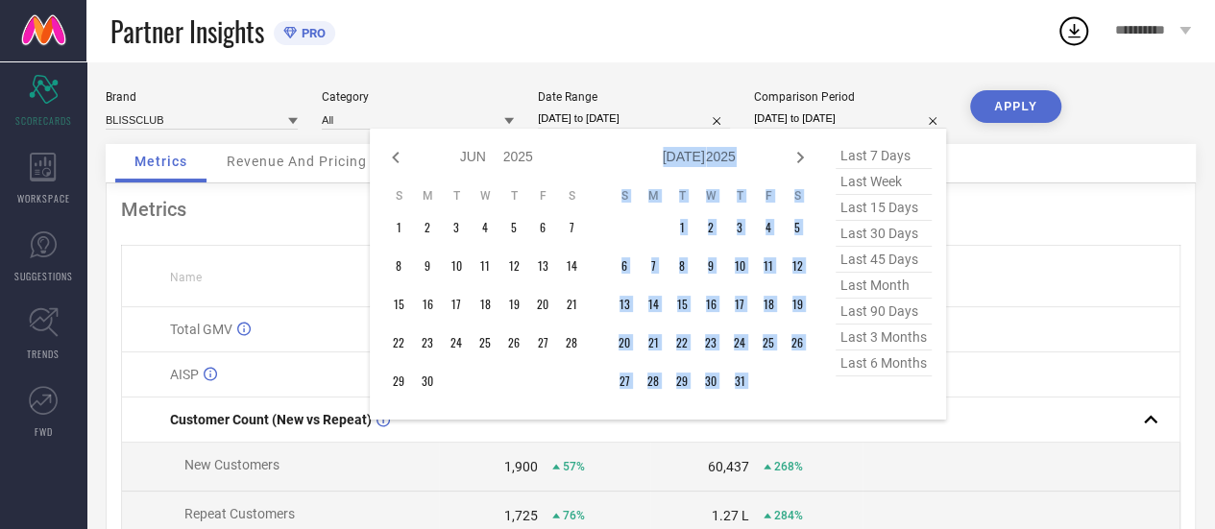
click at [801, 160] on icon at bounding box center [800, 157] width 23 height 23
select select "6"
select select "2025"
select select "7"
select select "2025"
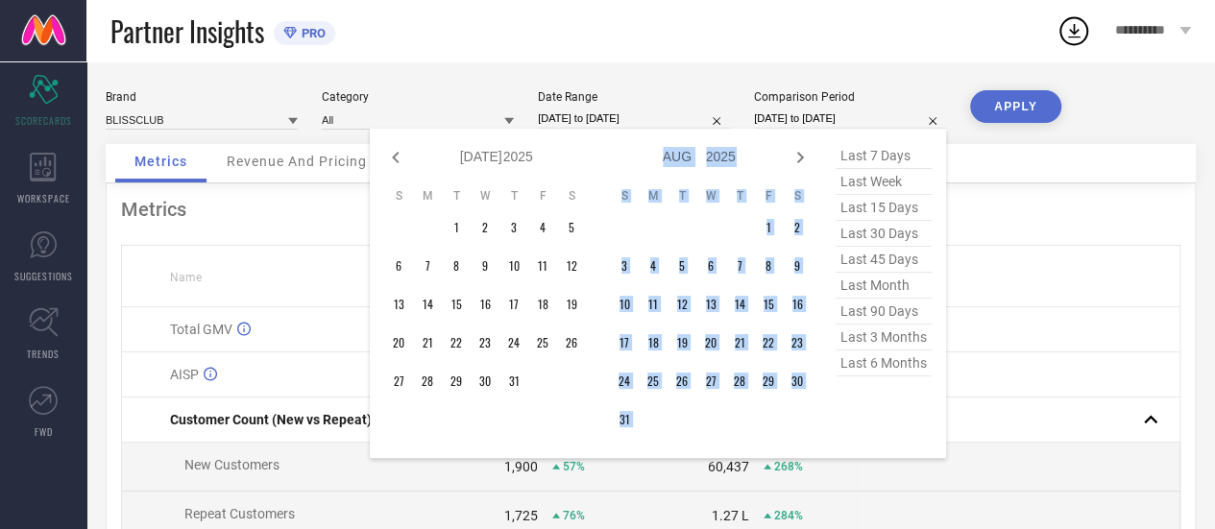
click at [801, 160] on icon at bounding box center [800, 157] width 23 height 23
select select "7"
select select "2025"
select select "8"
select select "2025"
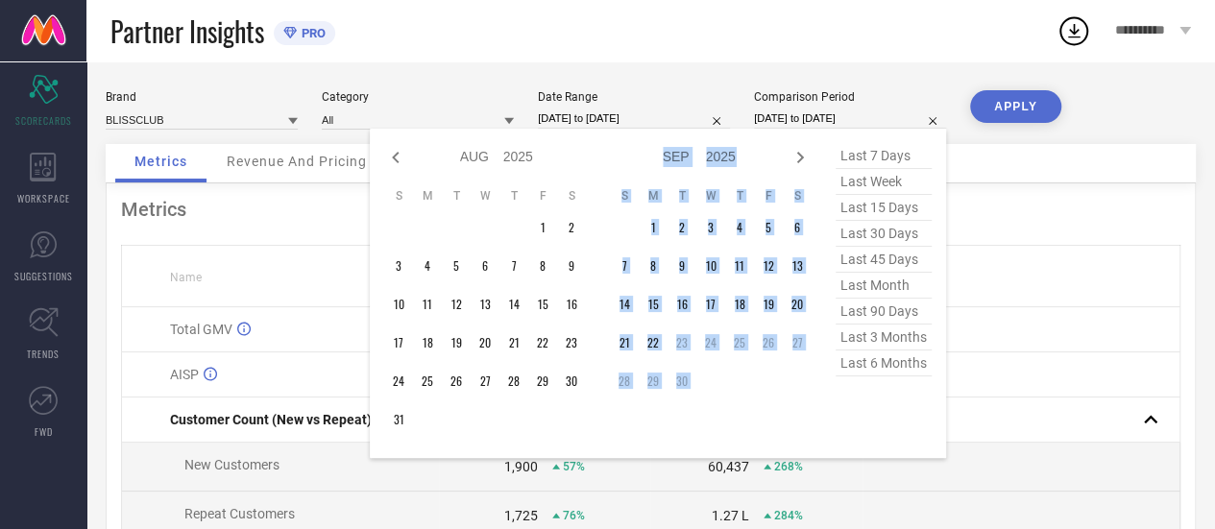
click at [801, 160] on icon at bounding box center [800, 157] width 23 height 23
select select "8"
select select "2025"
select select "9"
select select "2025"
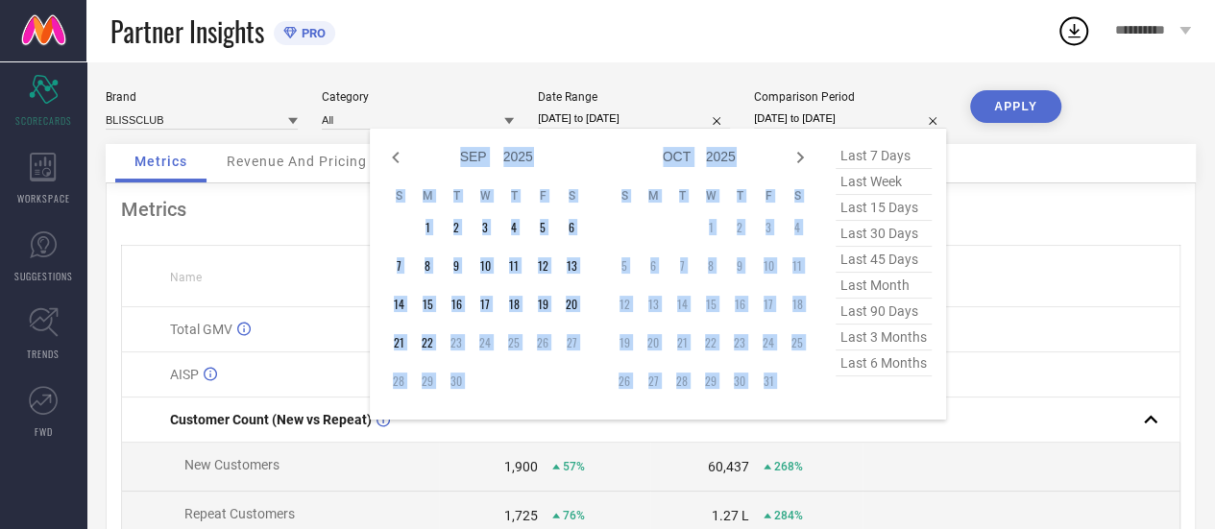
click at [591, 157] on div "Jan Feb Mar Apr May Jun Jul Aug Sep Oct Nov Dec 2015 2016 2017 2018 2019 2020 2…" at bounding box center [597, 274] width 427 height 262
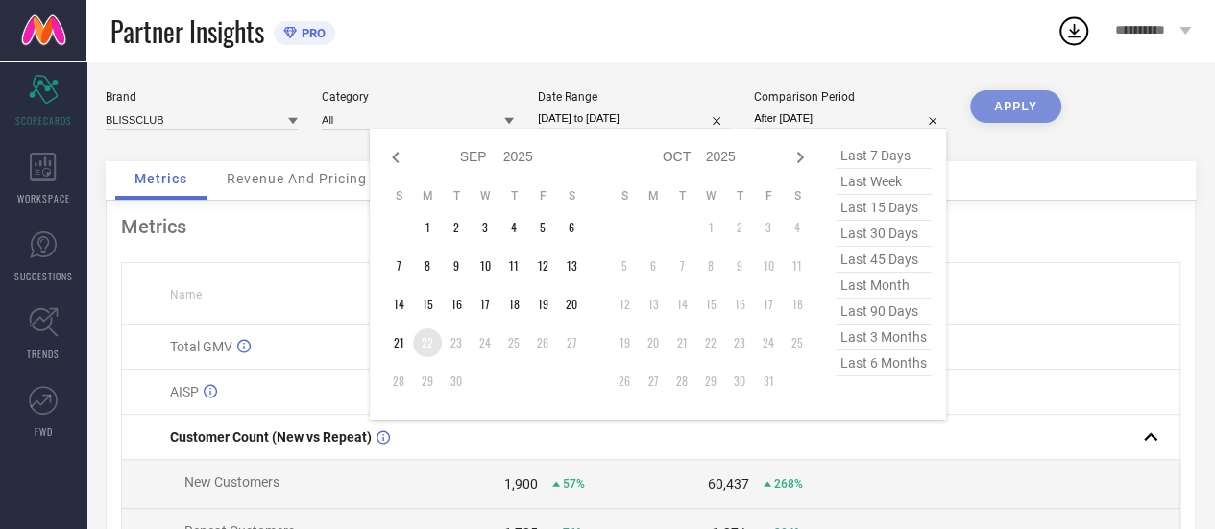
click at [429, 342] on td "22" at bounding box center [427, 343] width 29 height 29
type input "22-09-2025 to 22-09-2025"
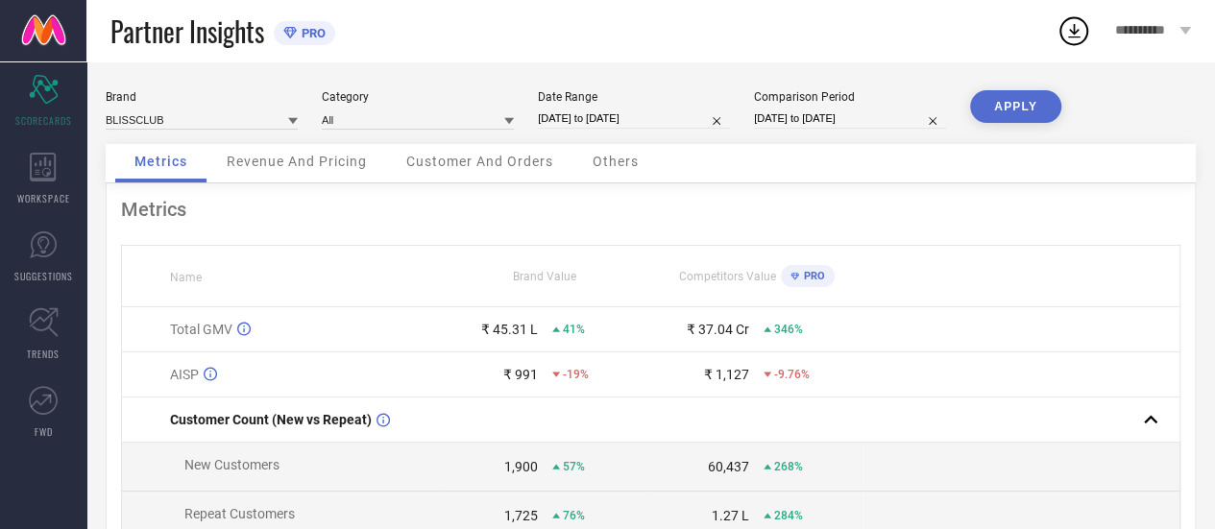
select select "8"
select select "2025"
select select "9"
select select "2025"
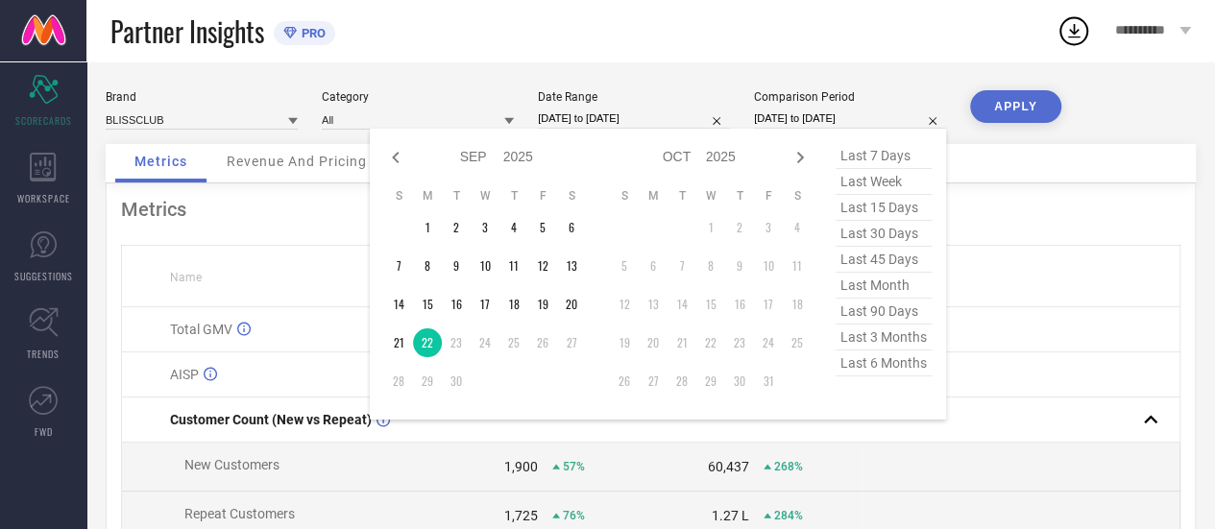
click at [797, 128] on input "22-09-2025 to 22-09-2025" at bounding box center [850, 119] width 192 height 20
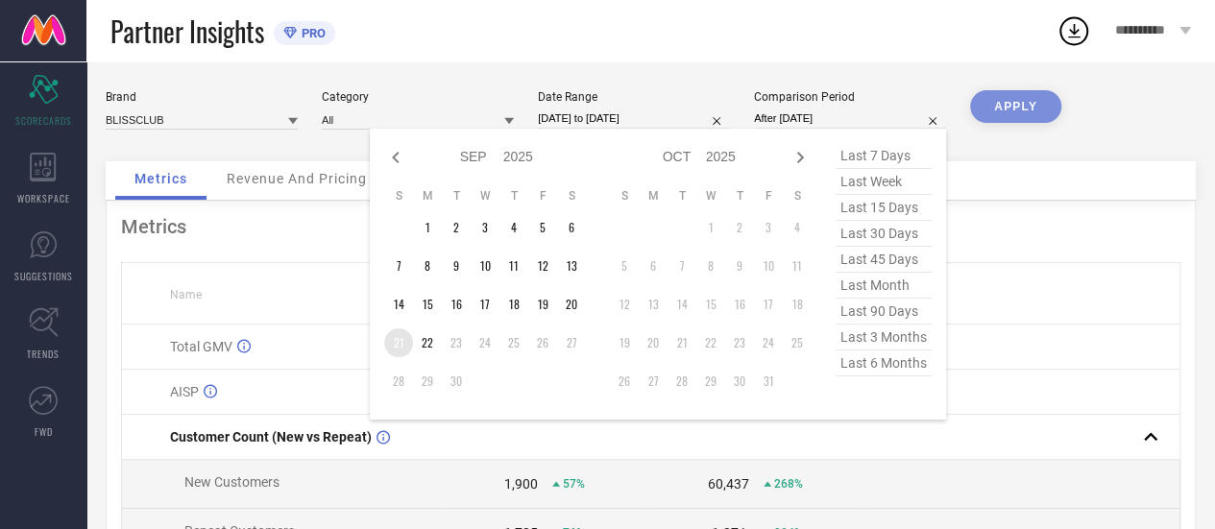
click at [399, 343] on td "21" at bounding box center [398, 343] width 29 height 29
type input "21-09-2025 to 21-09-2025"
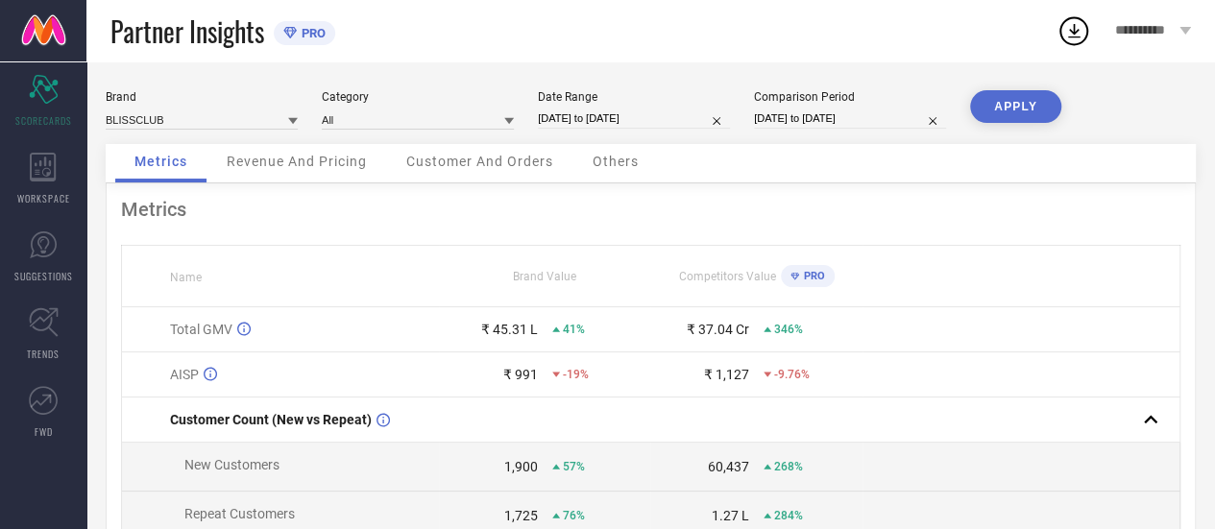
click at [1014, 112] on button "APPLY" at bounding box center [1015, 106] width 91 height 33
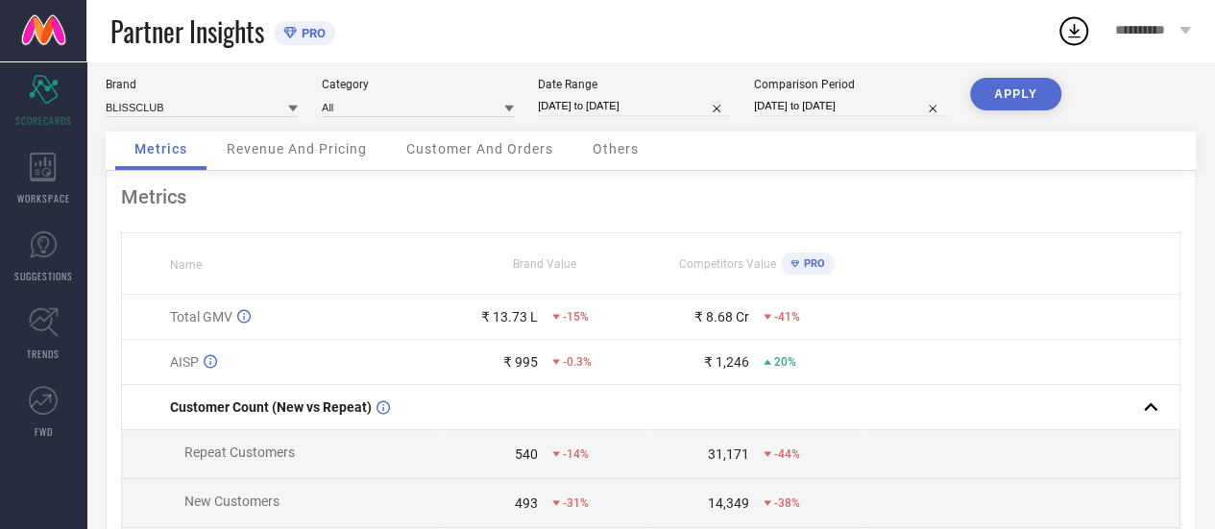
scroll to position [10, 0]
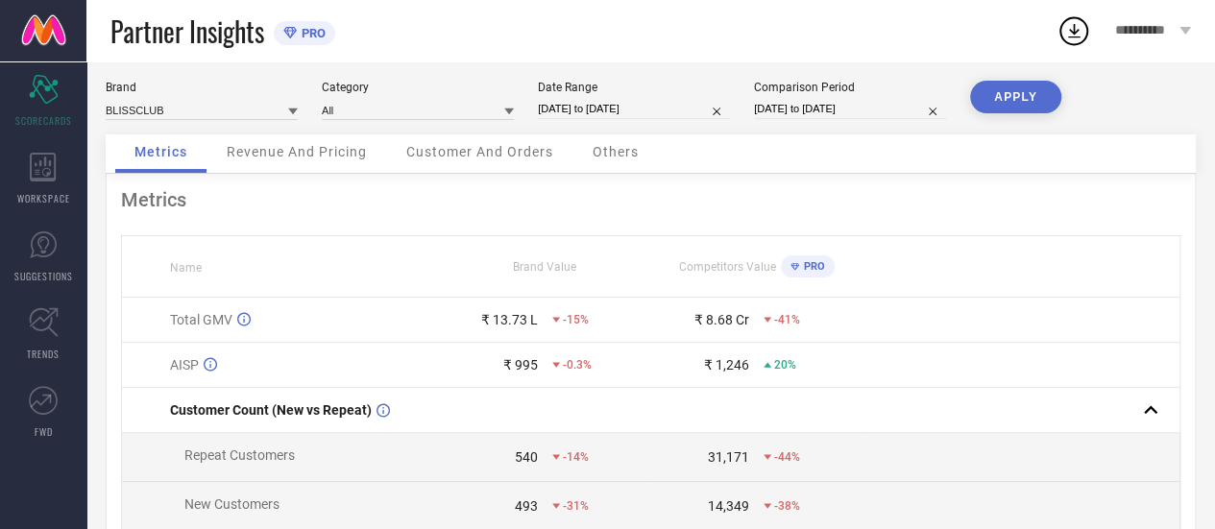
click at [307, 156] on span "Revenue And Pricing" at bounding box center [297, 151] width 140 height 15
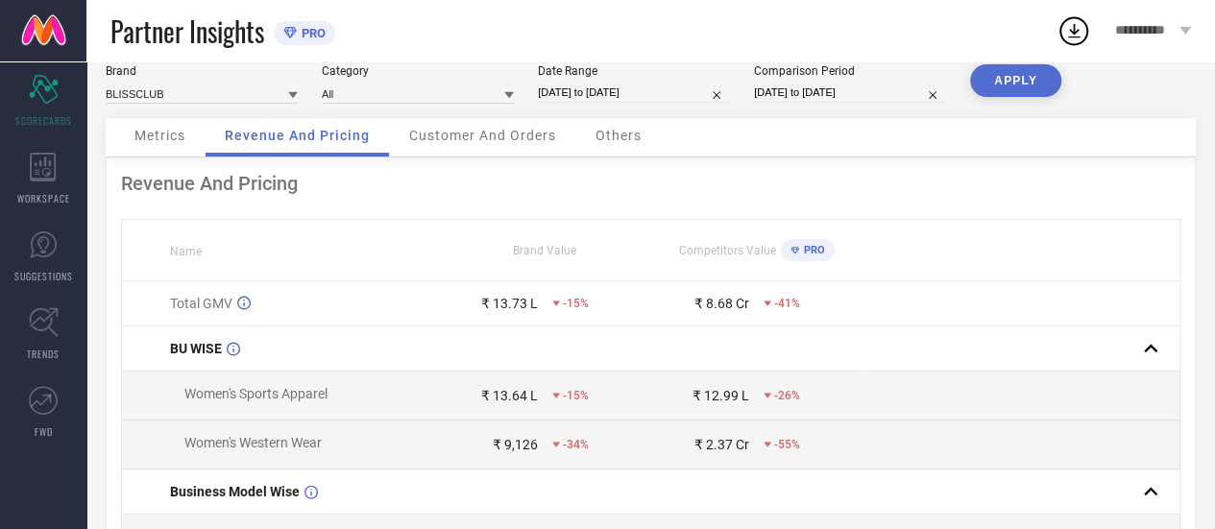
scroll to position [0, 0]
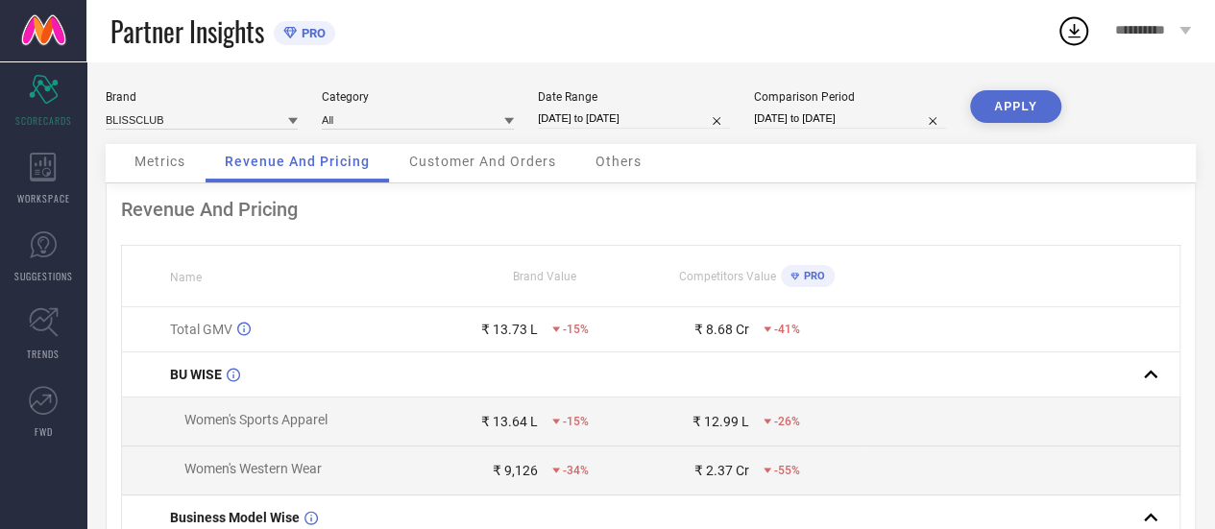
select select "8"
select select "2025"
select select "9"
select select "2025"
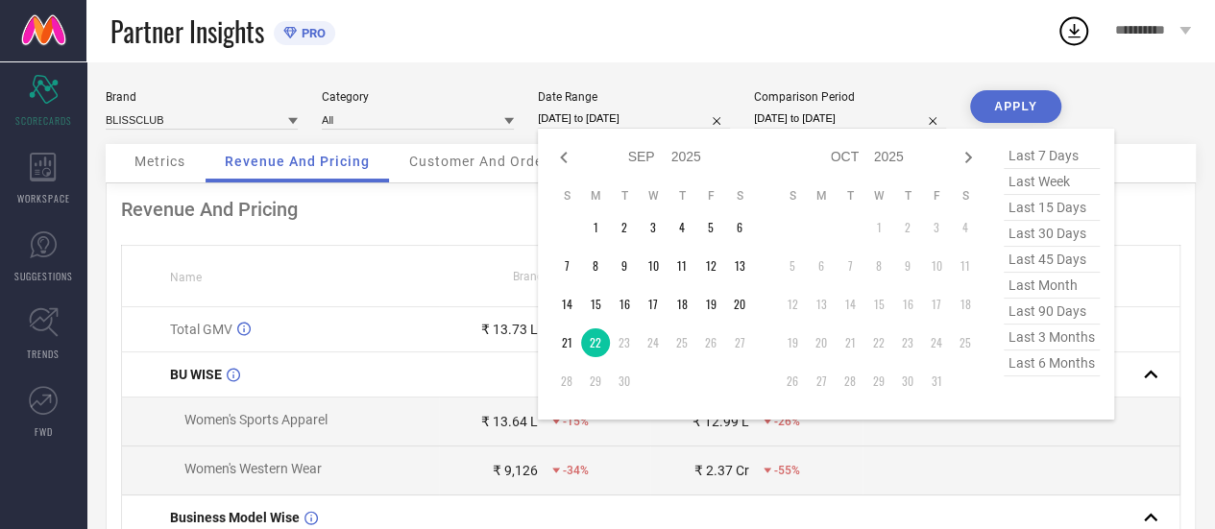
click at [615, 118] on input "22-09-2025 to 22-09-2025" at bounding box center [634, 119] width 192 height 20
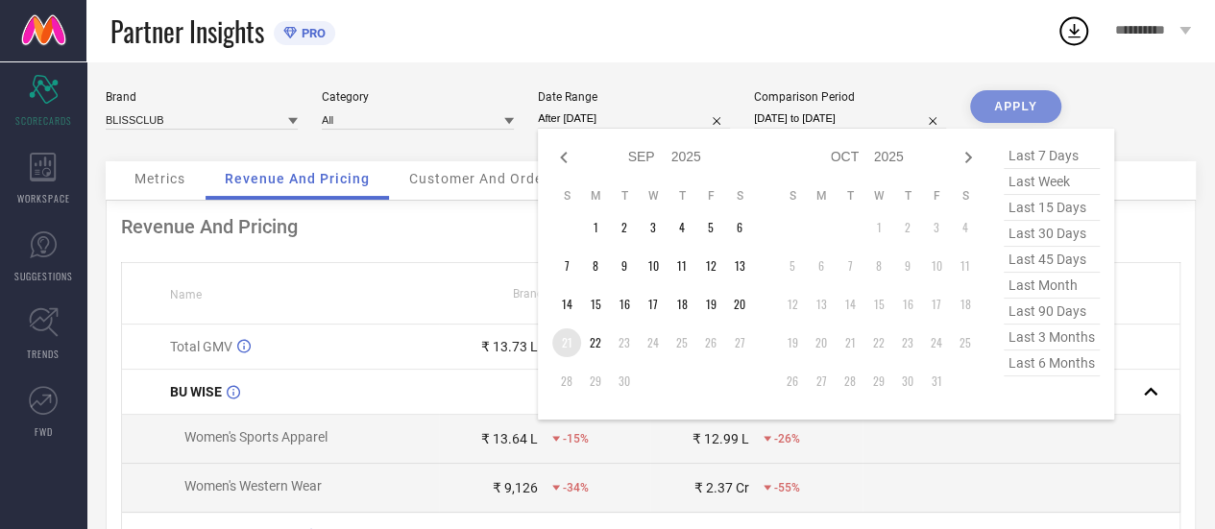
click at [561, 343] on td "21" at bounding box center [566, 343] width 29 height 29
type input "21-09-2025 to 21-09-2025"
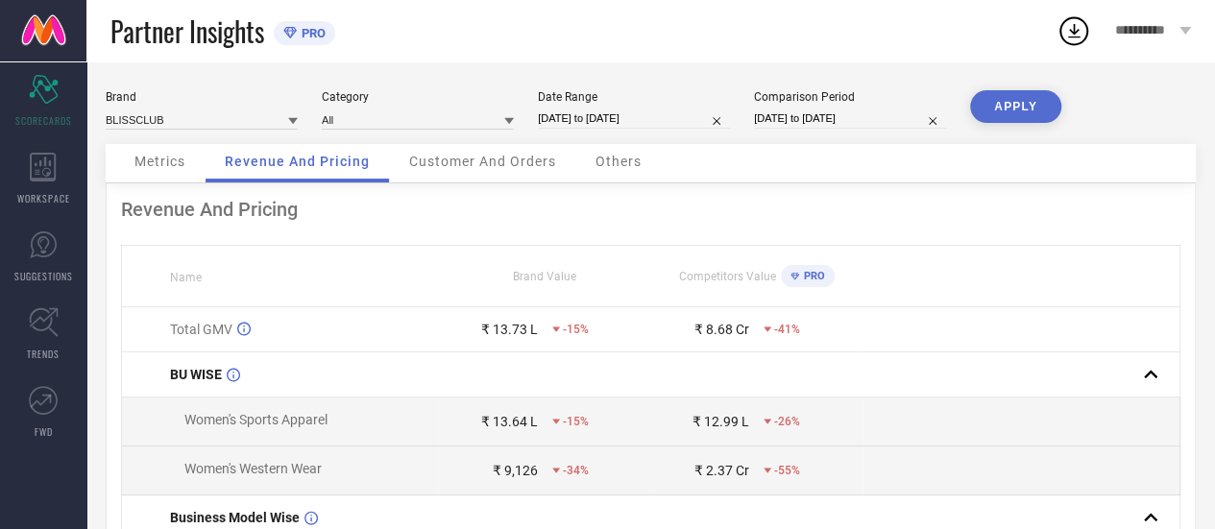
select select "8"
select select "2025"
select select "9"
select select "2025"
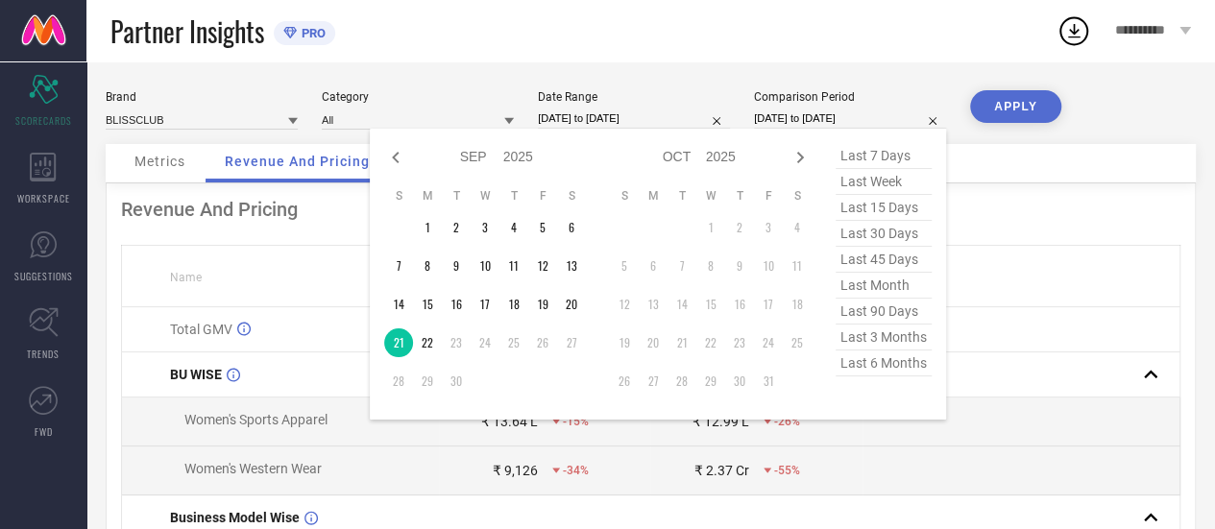
click at [838, 124] on input "21-09-2025 to 21-09-2025" at bounding box center [850, 119] width 192 height 20
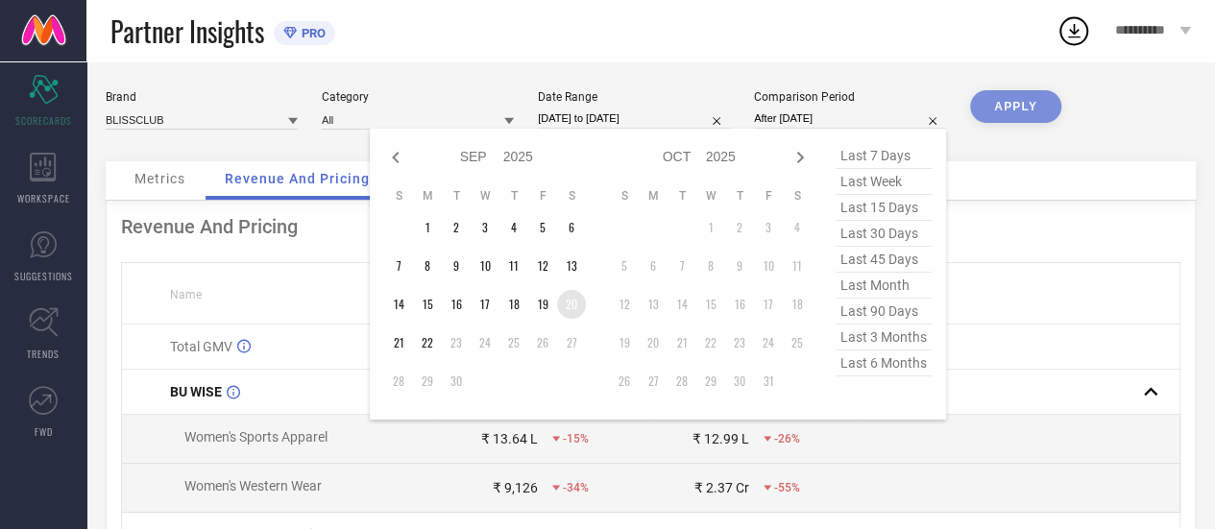
click at [567, 310] on td "20" at bounding box center [571, 304] width 29 height 29
type input "20-09-2025 to 20-09-2025"
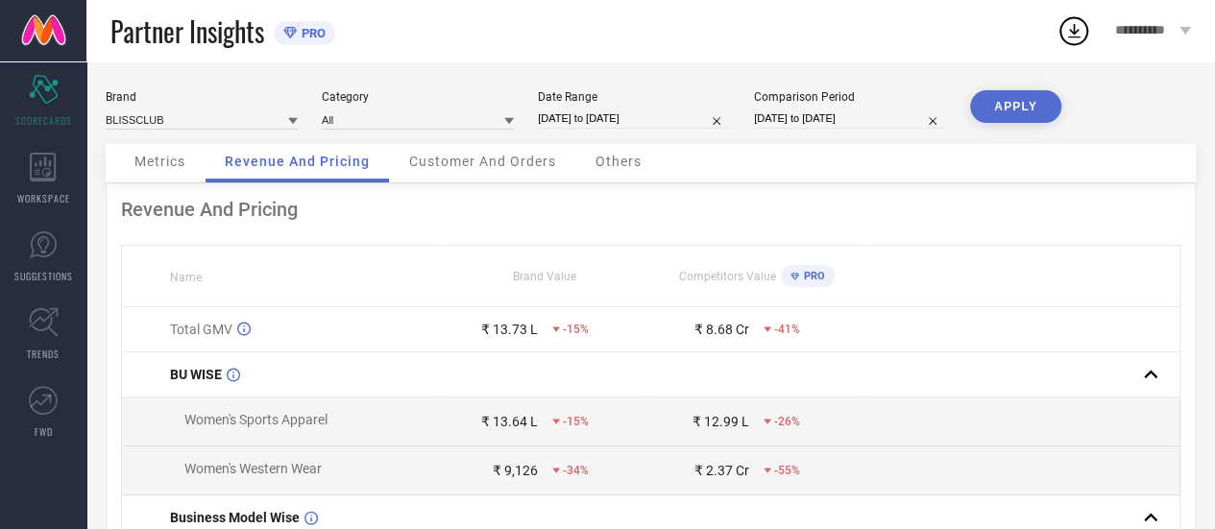
click at [1035, 102] on button "APPLY" at bounding box center [1015, 106] width 91 height 33
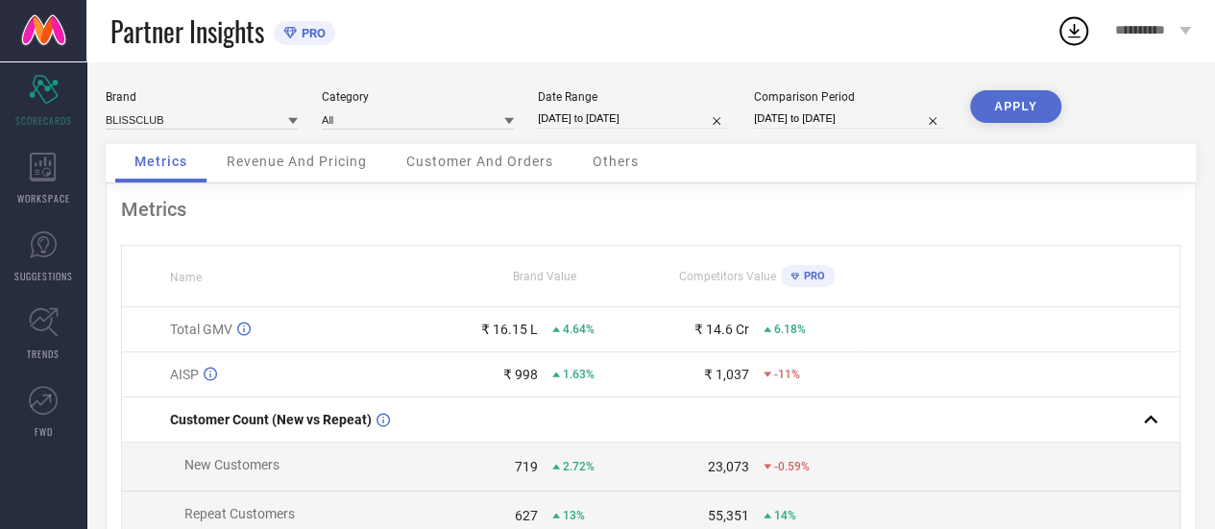
click at [611, 117] on input "21-09-2025 to 21-09-2025" at bounding box center [634, 119] width 192 height 20
select select "8"
select select "2025"
select select "9"
select select "2025"
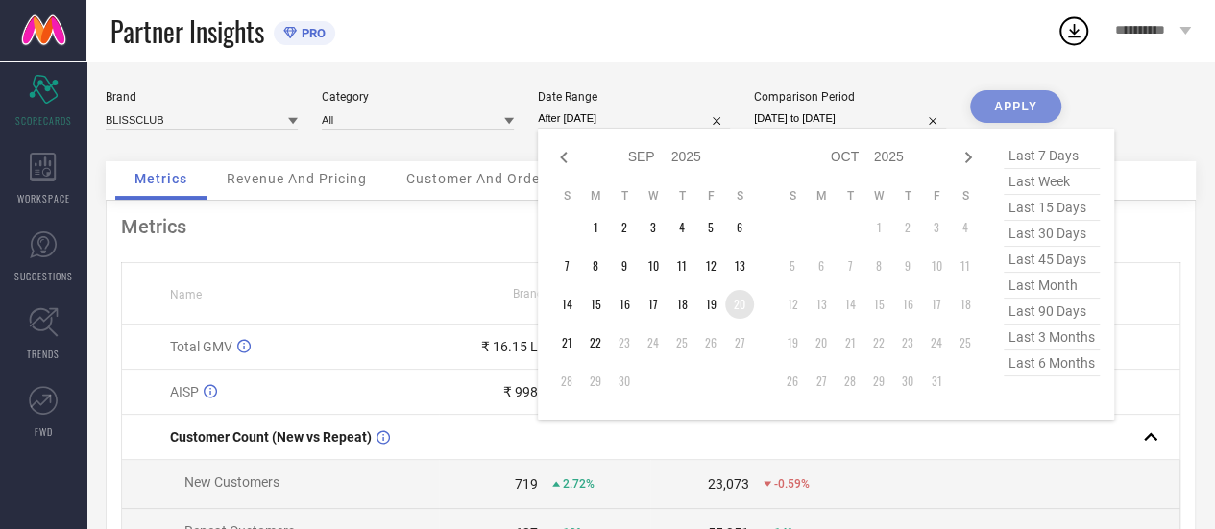
click at [736, 301] on td "20" at bounding box center [739, 304] width 29 height 29
type input "20-09-2025 to 20-09-2025"
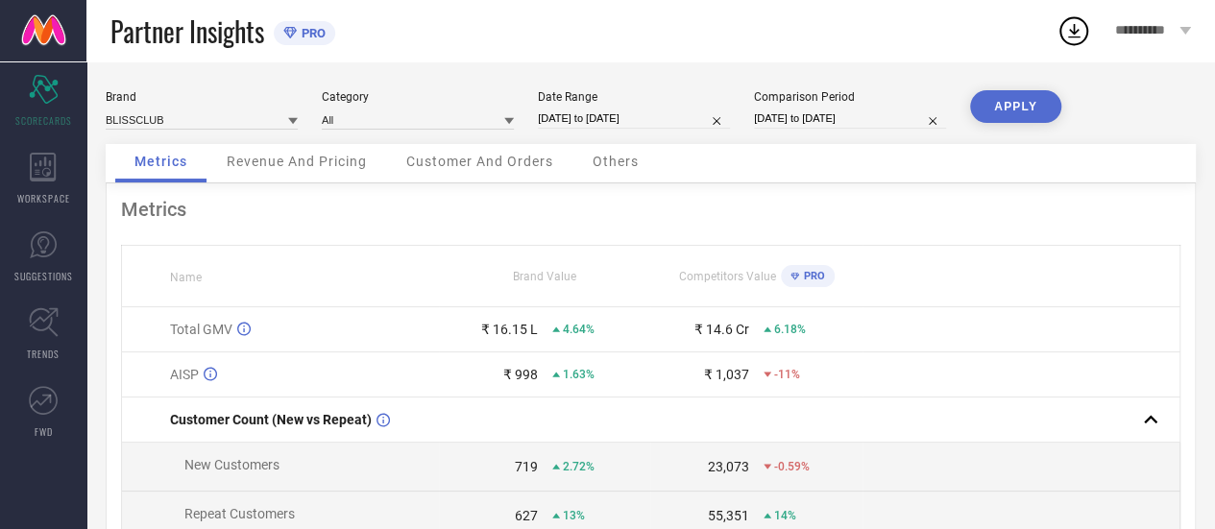
select select "8"
select select "2025"
select select "9"
select select "2025"
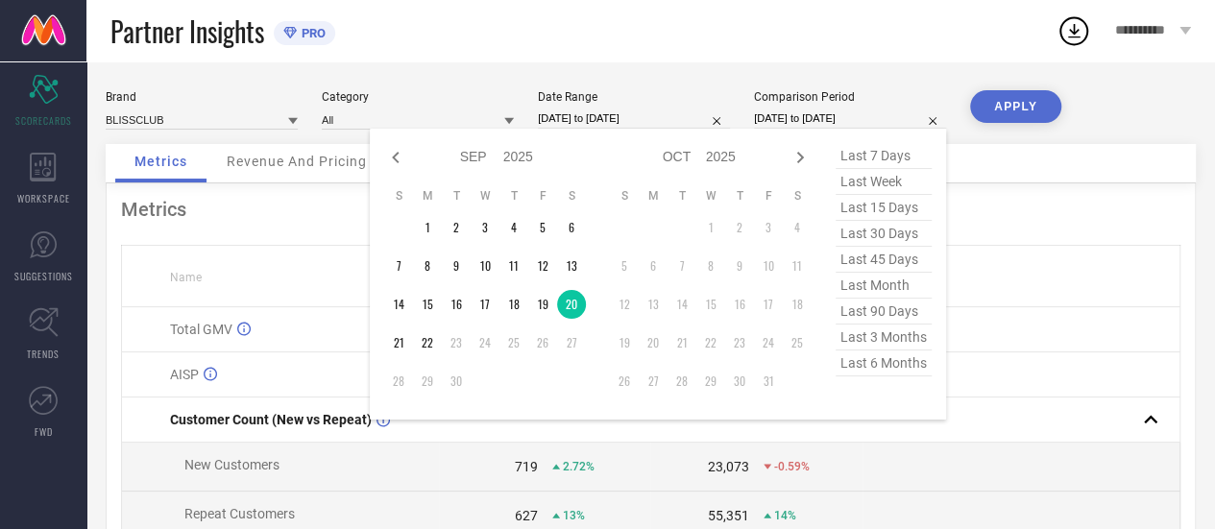
click at [793, 124] on input "20-09-2025 to 20-09-2025" at bounding box center [850, 119] width 192 height 20
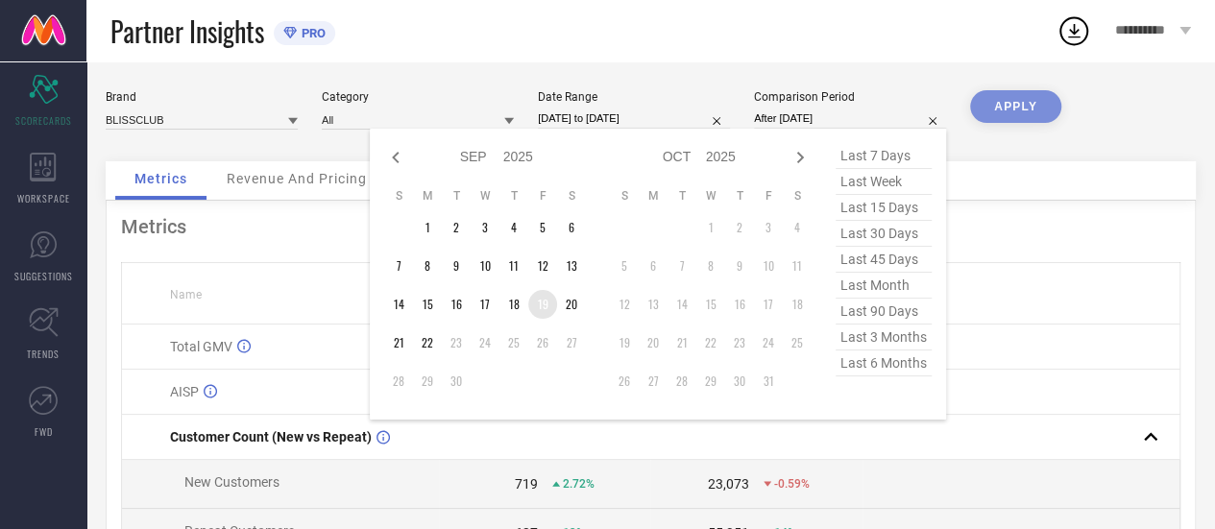
click at [546, 311] on td "19" at bounding box center [542, 304] width 29 height 29
type input "19-09-2025 to 19-09-2025"
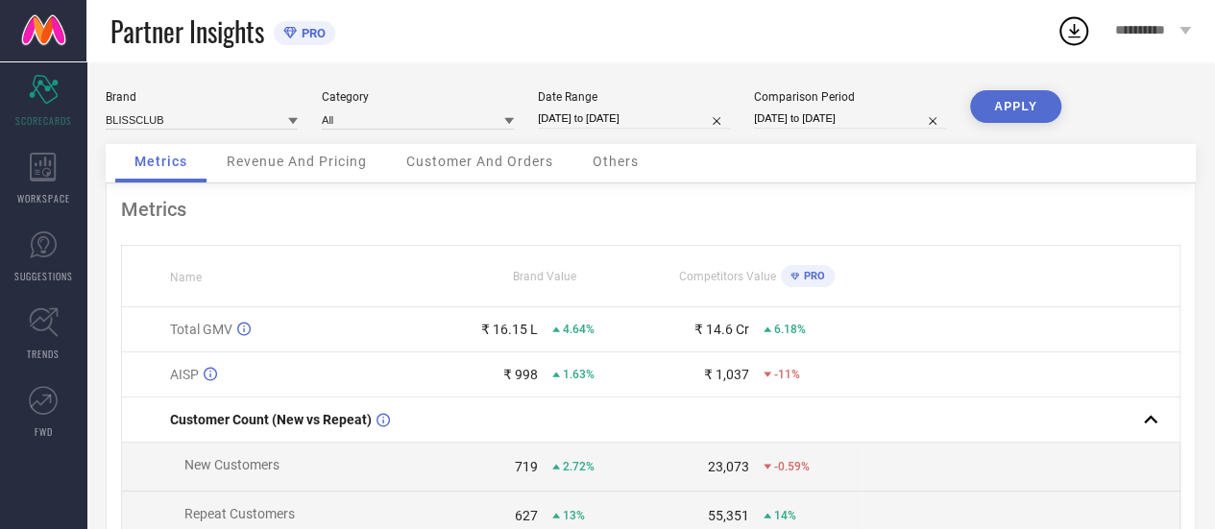
click at [1030, 97] on button "APPLY" at bounding box center [1015, 106] width 91 height 33
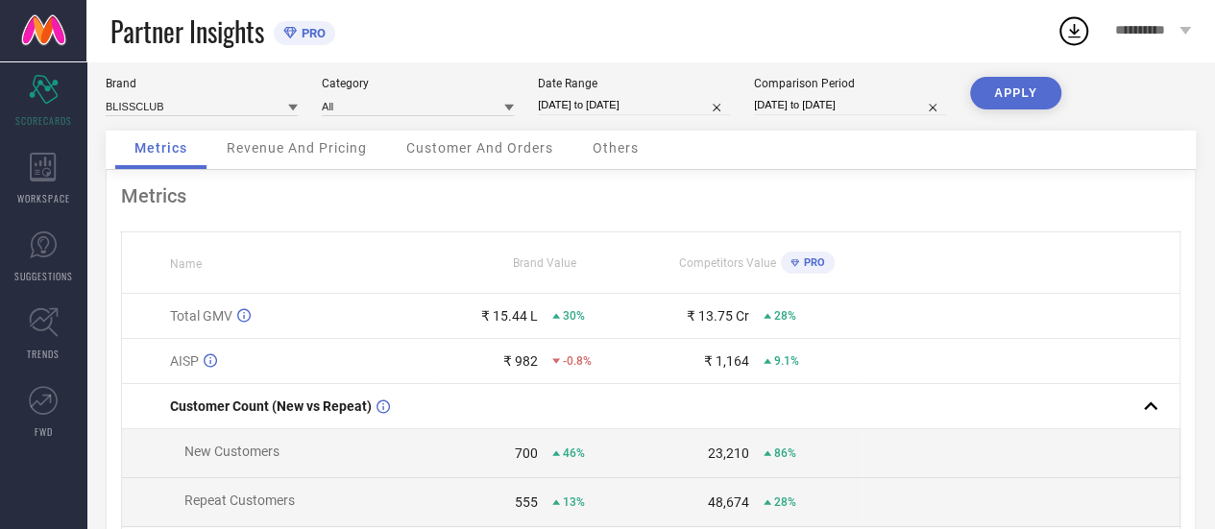
scroll to position [2, 0]
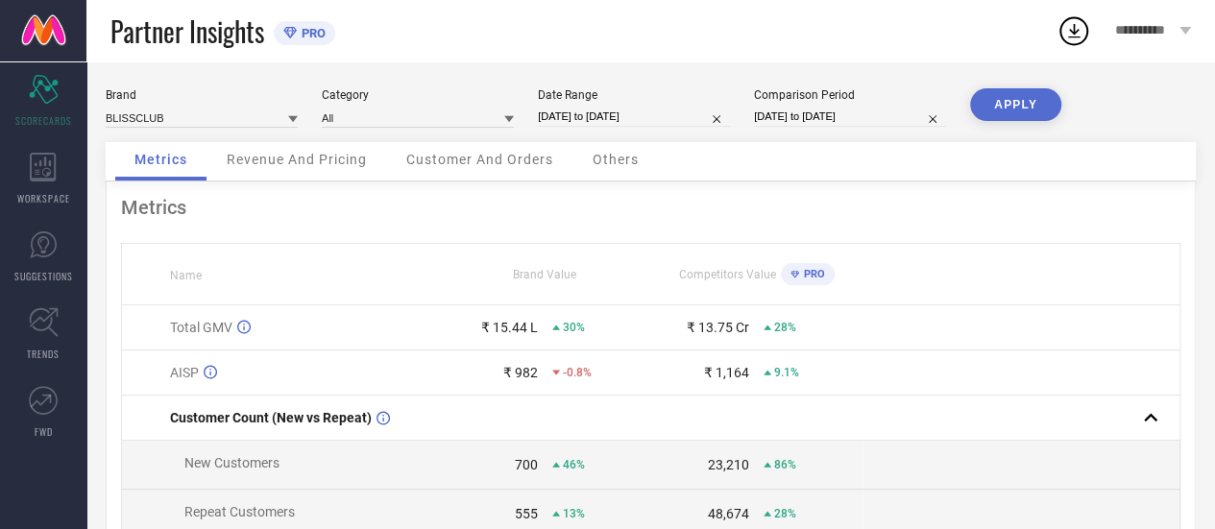
click at [639, 122] on input "20-09-2025 to 20-09-2025" at bounding box center [634, 117] width 192 height 20
select select "8"
select select "2025"
select select "9"
select select "2025"
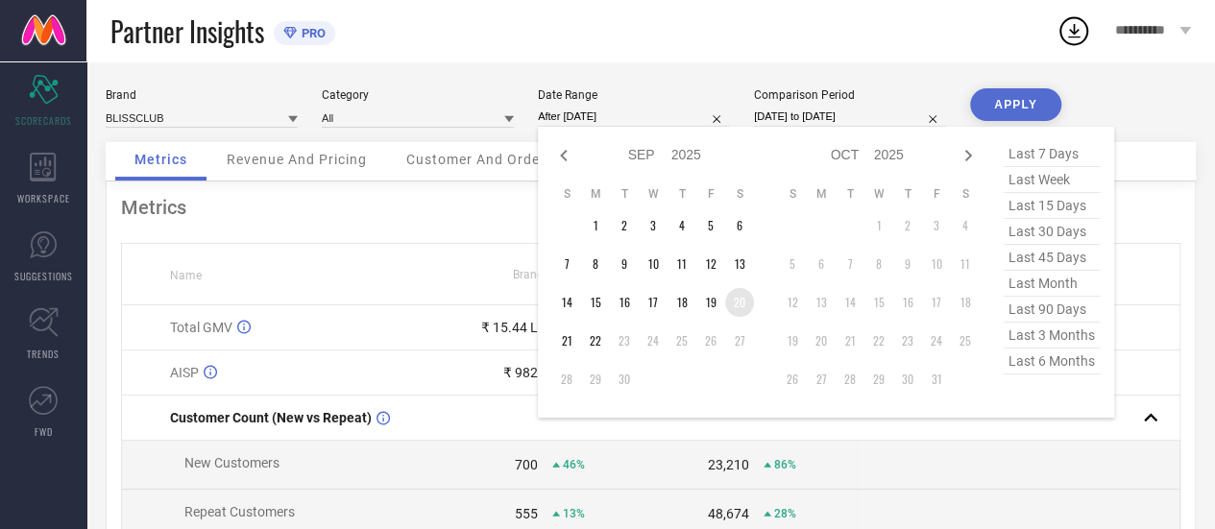
click at [740, 305] on td "20" at bounding box center [739, 302] width 29 height 29
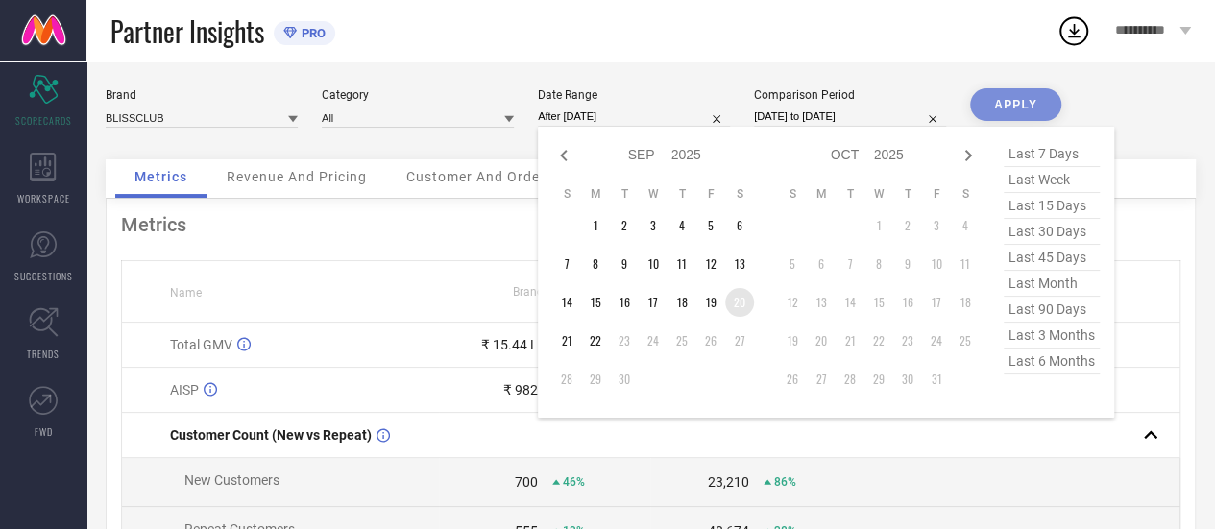
type input "20-09-2025 to 20-09-2025"
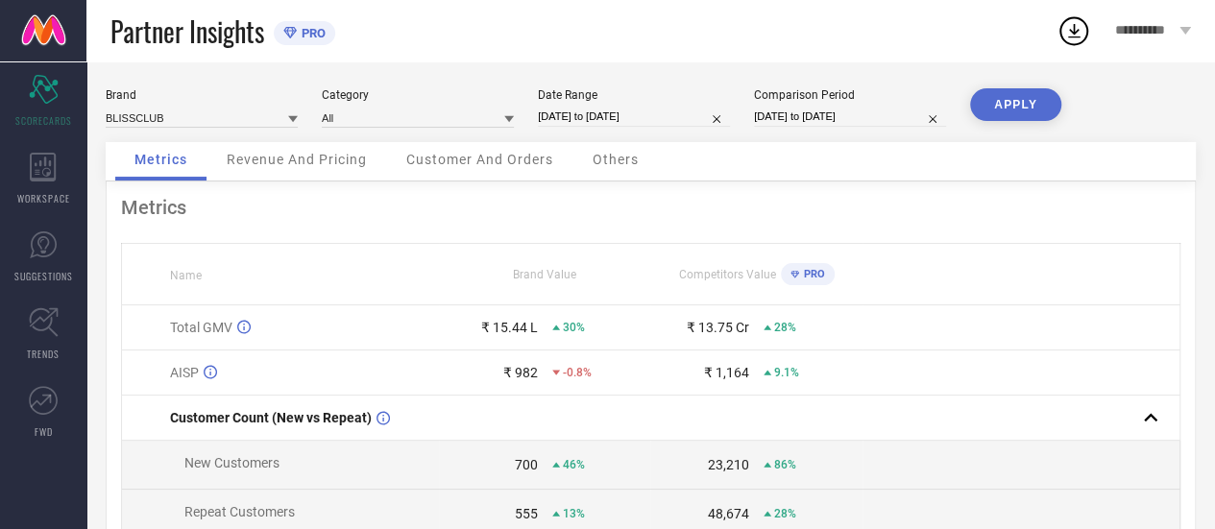
select select "8"
select select "2025"
select select "9"
select select "2025"
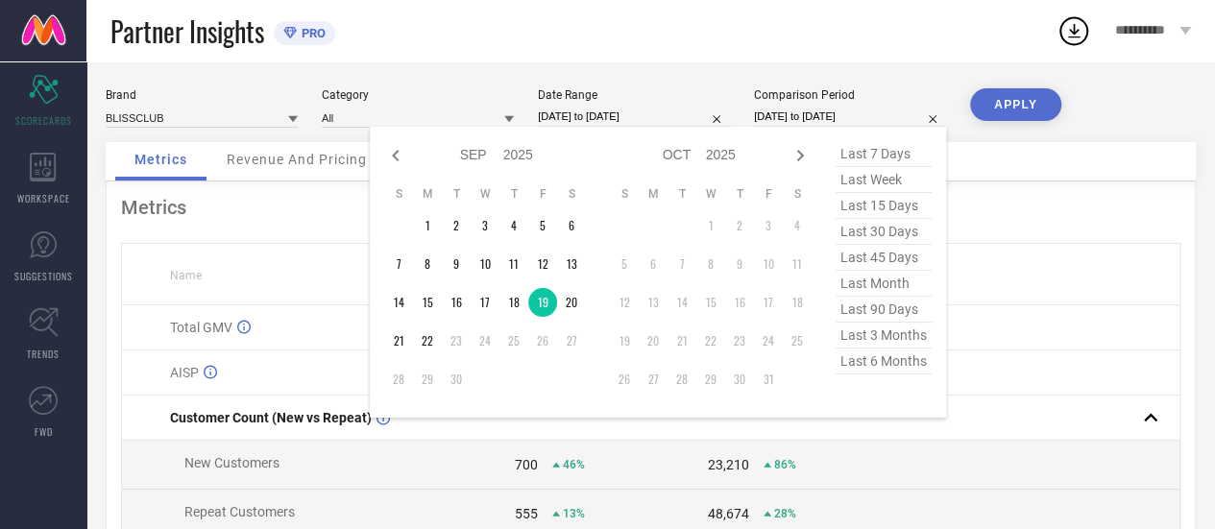
click at [826, 118] on input "19-09-2025 to 19-09-2025" at bounding box center [850, 117] width 192 height 20
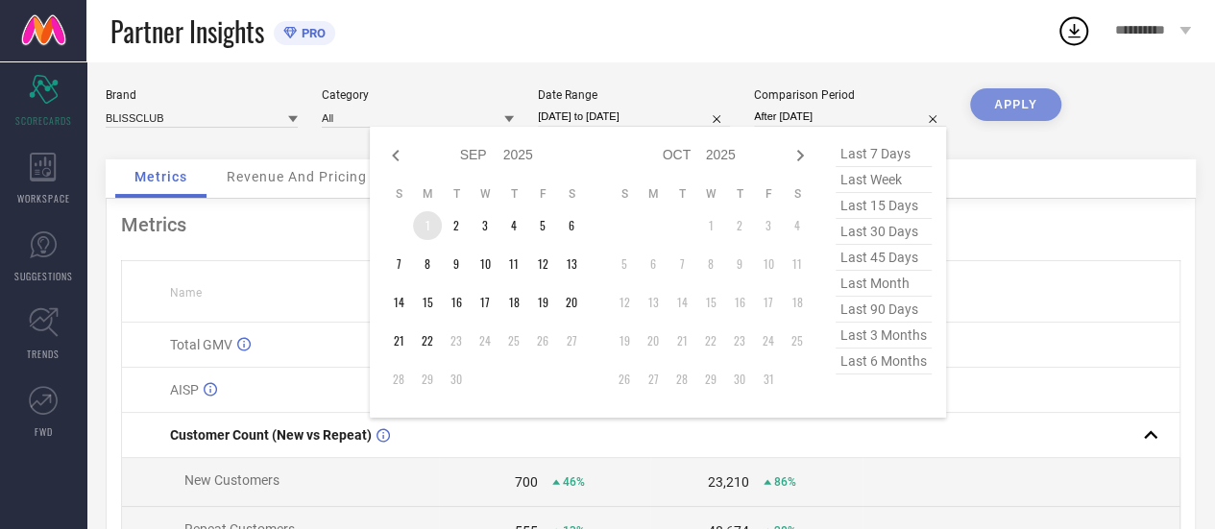
click at [430, 223] on td "1" at bounding box center [427, 225] width 29 height 29
type input "01-09-2025 to 01-09-2025"
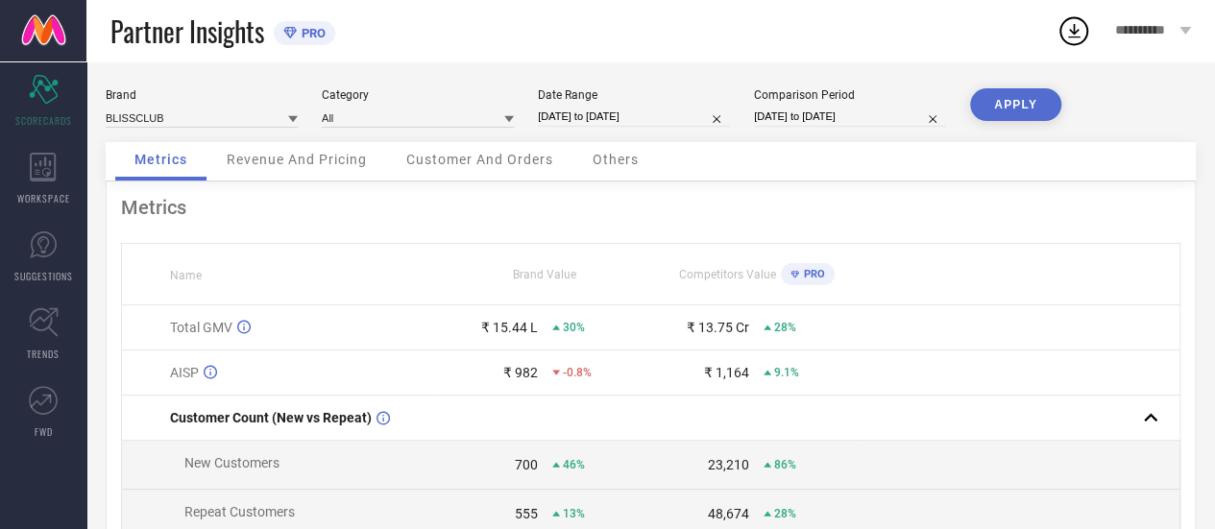
click at [995, 112] on button "APPLY" at bounding box center [1015, 104] width 91 height 33
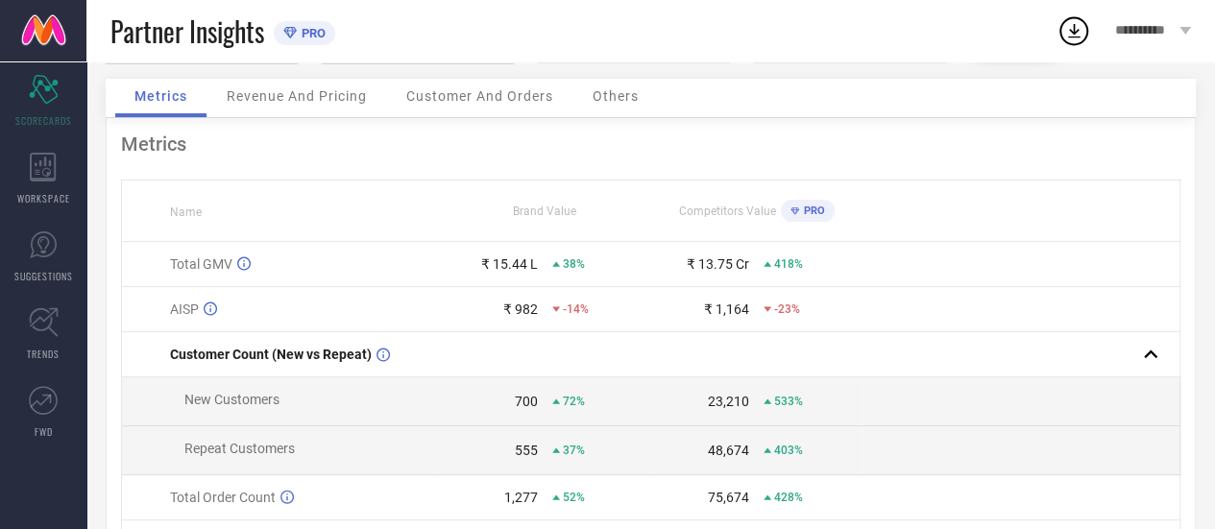
scroll to position [0, 0]
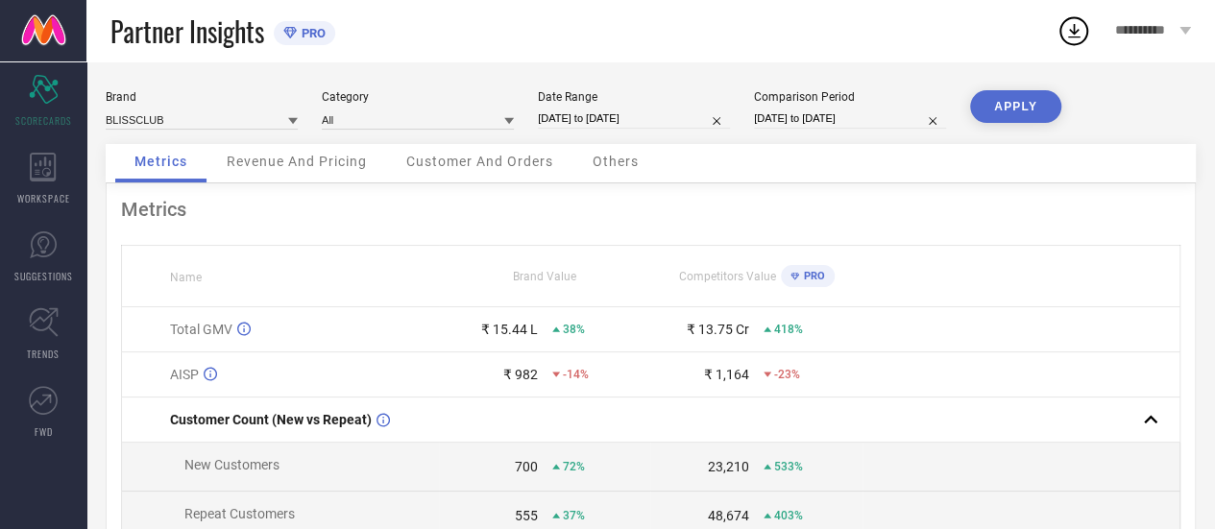
select select "8"
select select "2025"
select select "9"
select select "2025"
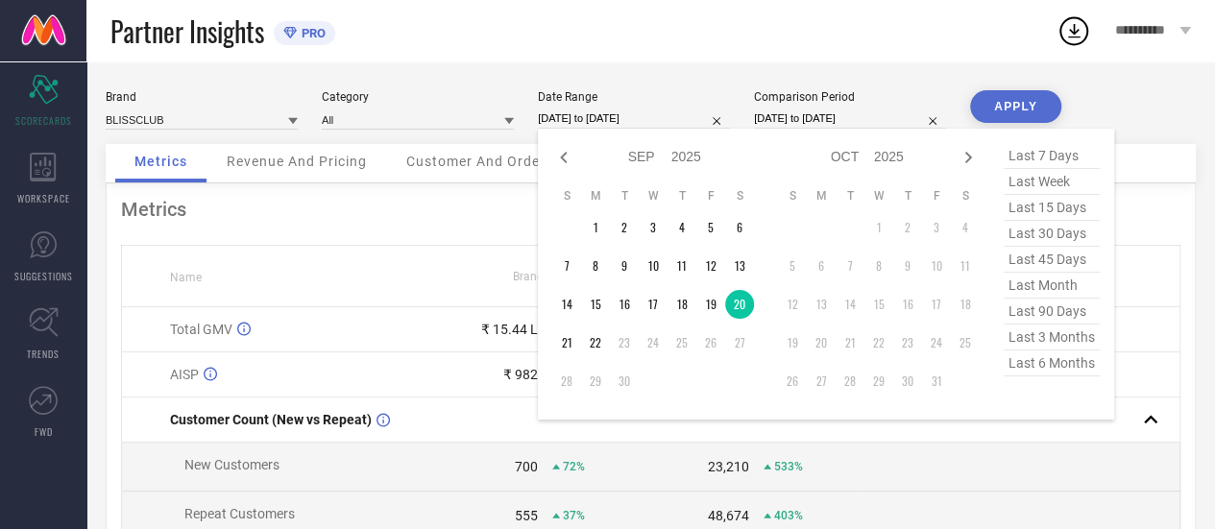
click at [605, 125] on input "20-09-2025 to 20-09-2025" at bounding box center [634, 119] width 192 height 20
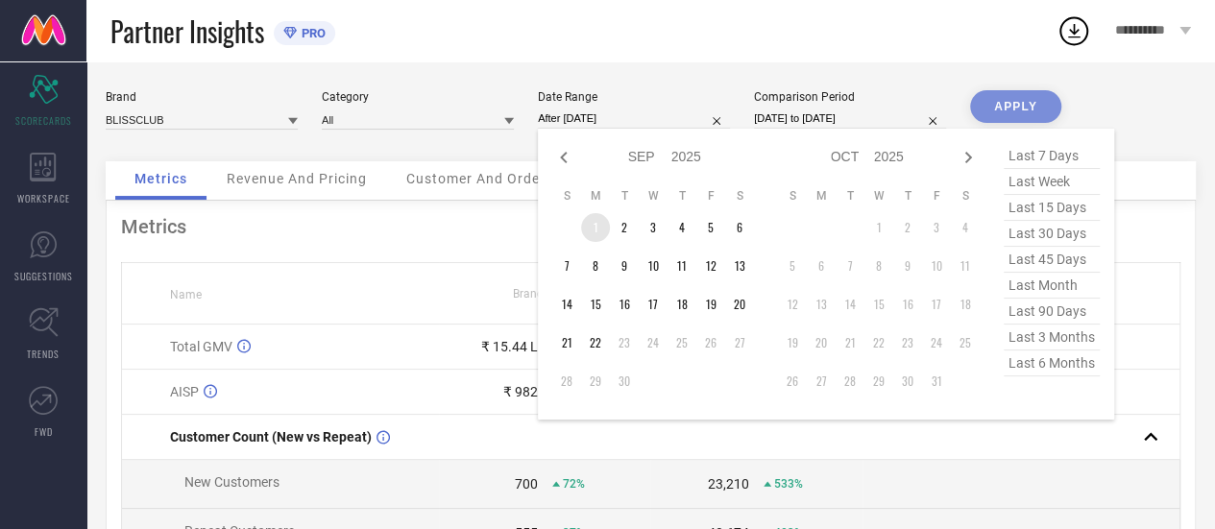
click at [592, 224] on td "1" at bounding box center [595, 227] width 29 height 29
type input "01-09-2025 to 01-09-2025"
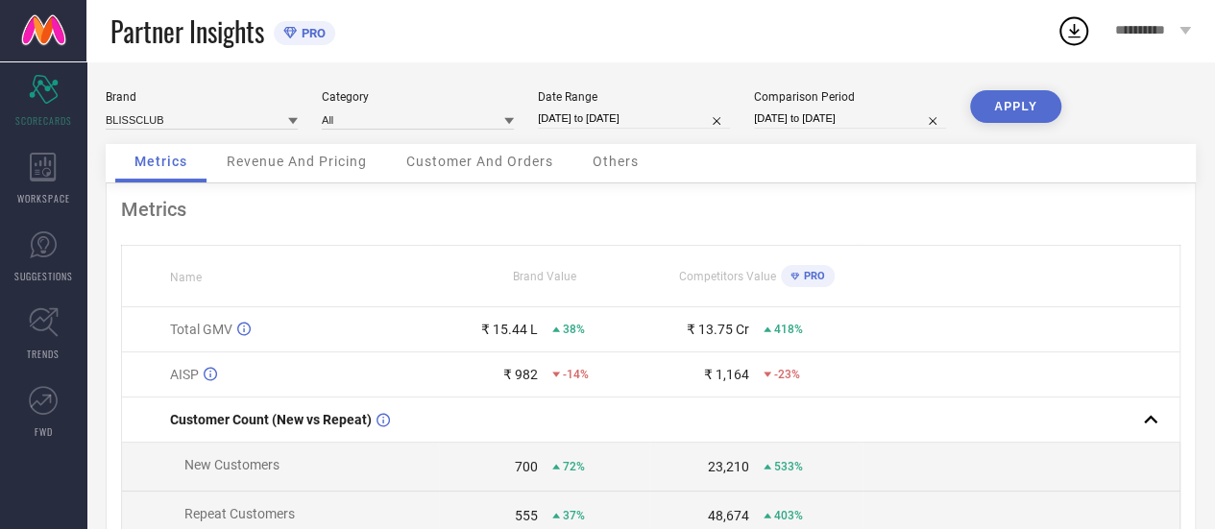
select select "8"
select select "2025"
select select "9"
select select "2025"
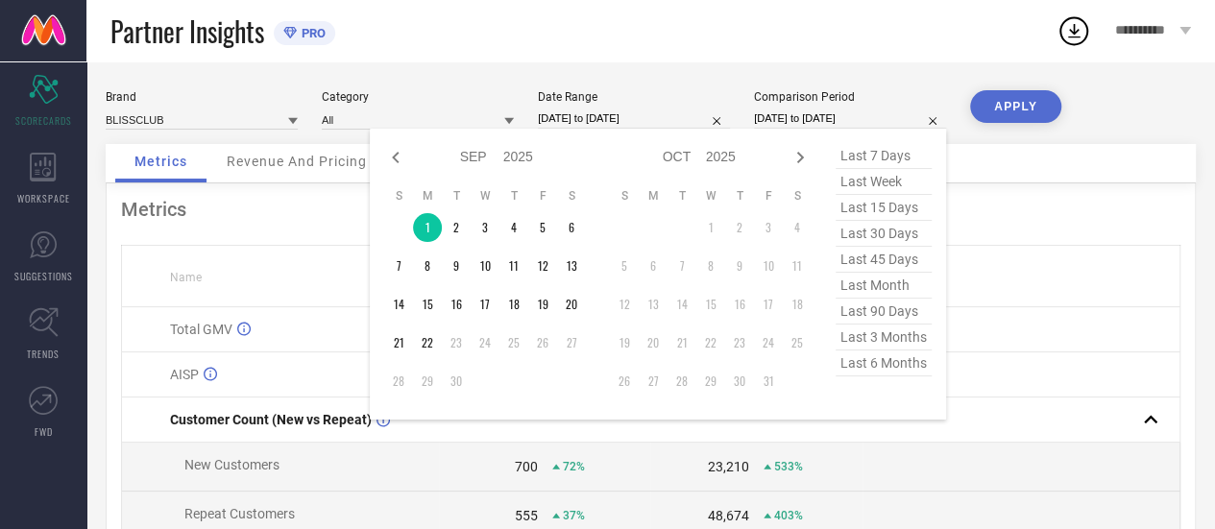
click at [805, 125] on input "01-09-2025 to 01-09-2025" at bounding box center [850, 119] width 192 height 20
click at [402, 162] on icon at bounding box center [395, 157] width 23 height 23
select select "7"
select select "2025"
select select "8"
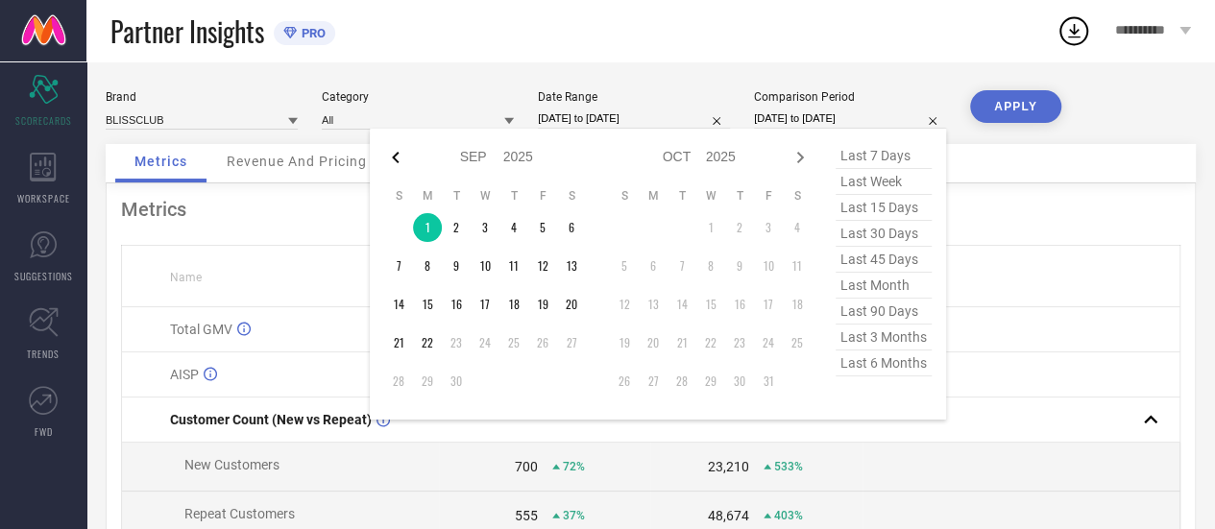
select select "2025"
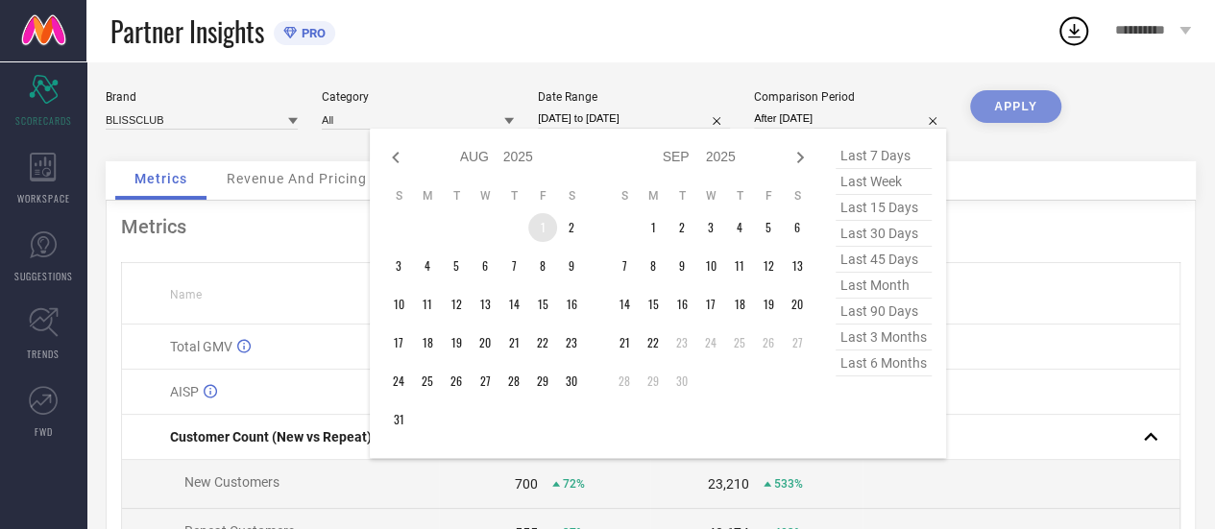
click at [543, 231] on td "1" at bounding box center [542, 227] width 29 height 29
type input "01-08-2025 to 01-08-2025"
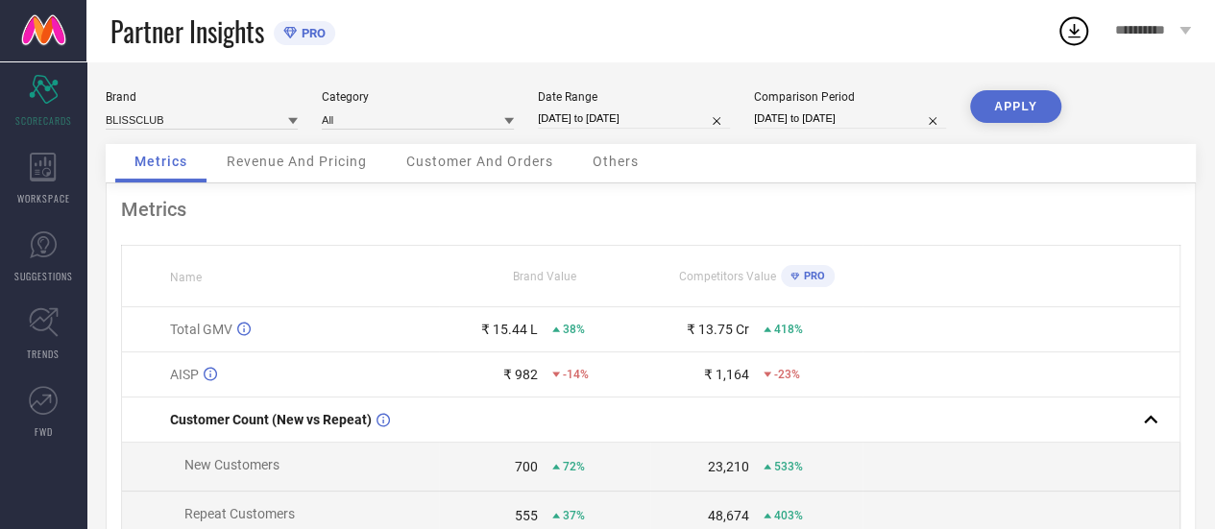
click at [1004, 104] on button "APPLY" at bounding box center [1015, 106] width 91 height 33
select select "8"
select select "2025"
select select "9"
select select "2025"
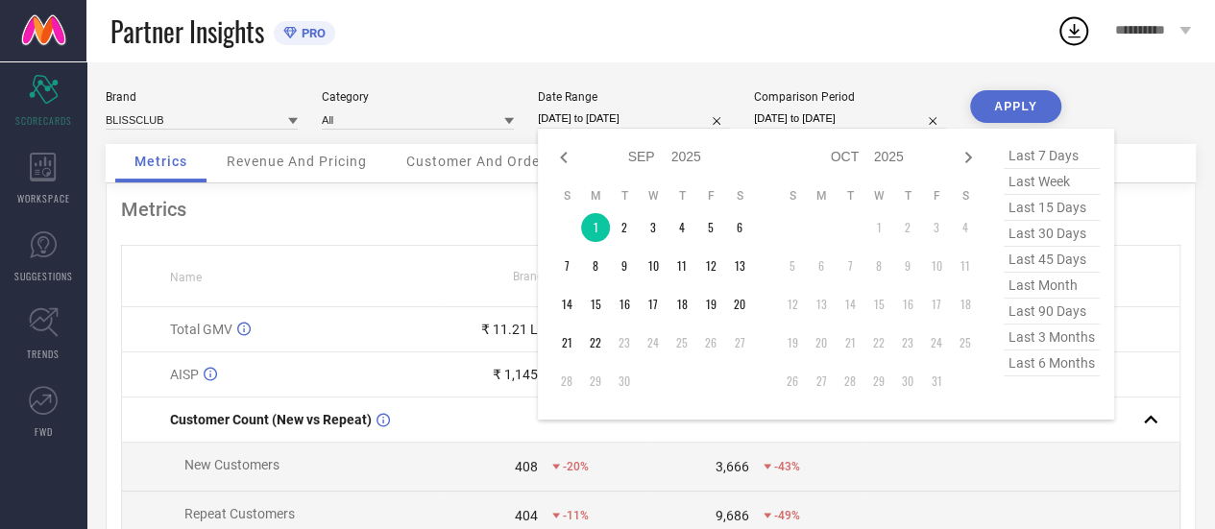
click at [597, 119] on input "01-09-2025 to 01-09-2025" at bounding box center [634, 119] width 192 height 20
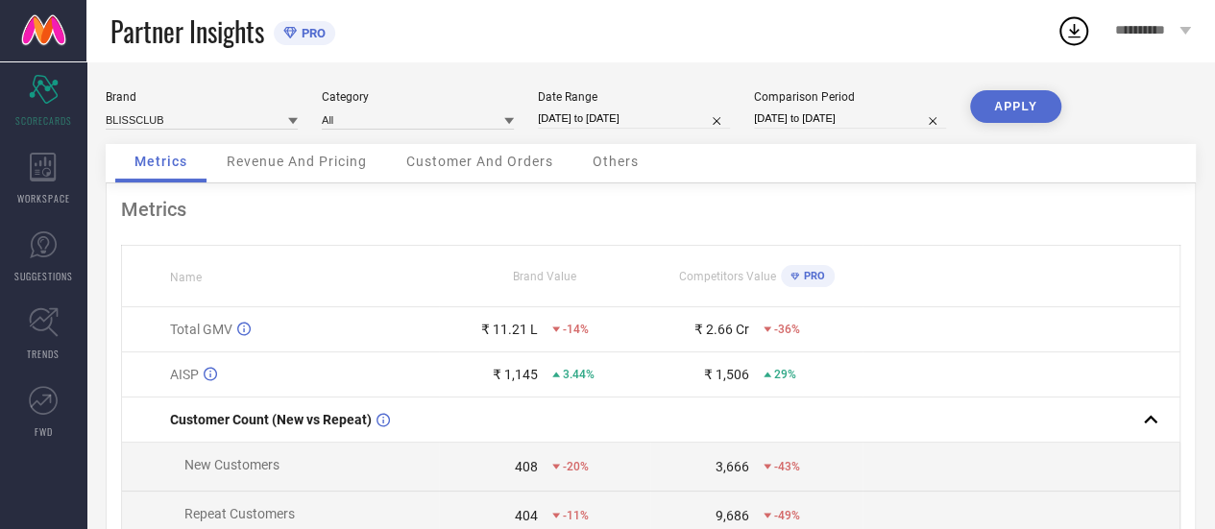
click at [256, 214] on div "Metrics" at bounding box center [651, 209] width 1060 height 23
